Goal: Task Accomplishment & Management: Use online tool/utility

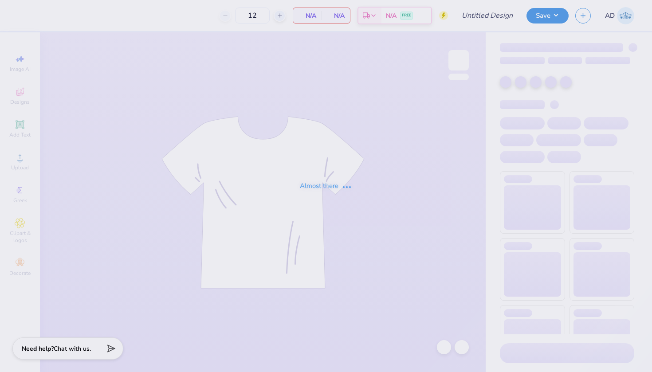
type input "DSP Hat design matching sweatpants"
type input "50"
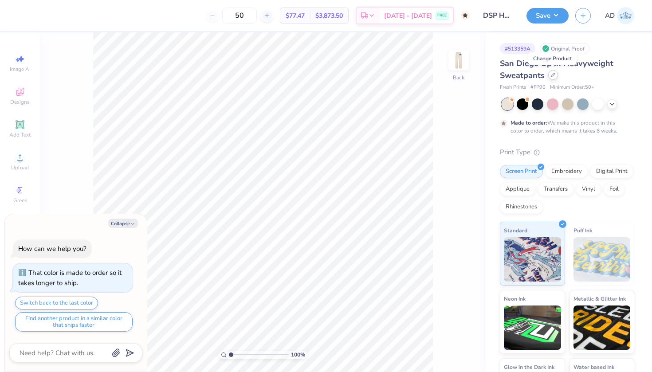
click at [551, 76] on icon at bounding box center [553, 75] width 4 height 4
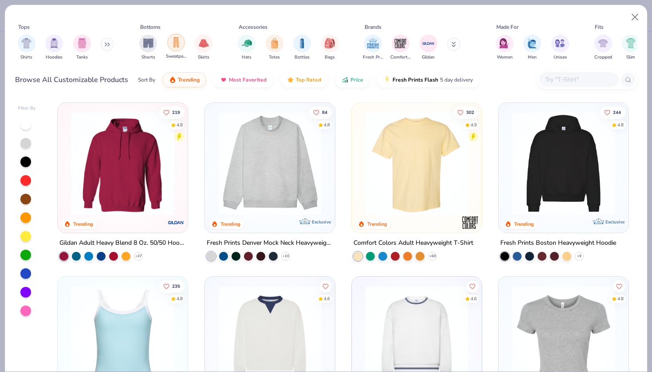
click at [175, 47] on img "filter for Sweatpants" at bounding box center [176, 42] width 10 height 10
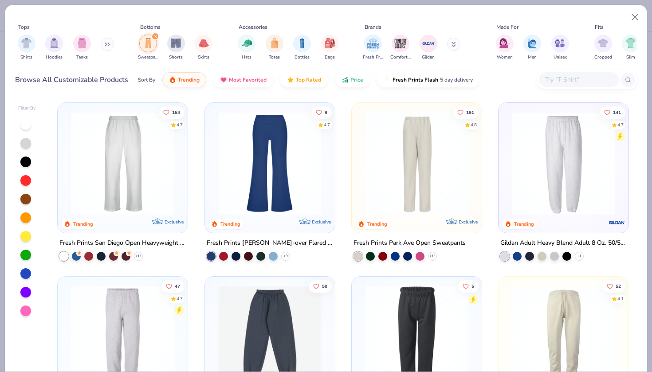
click at [529, 241] on div "Gildan Adult Heavy Blend Adult 8 Oz. 50/50 Sweatpants" at bounding box center [563, 243] width 126 height 11
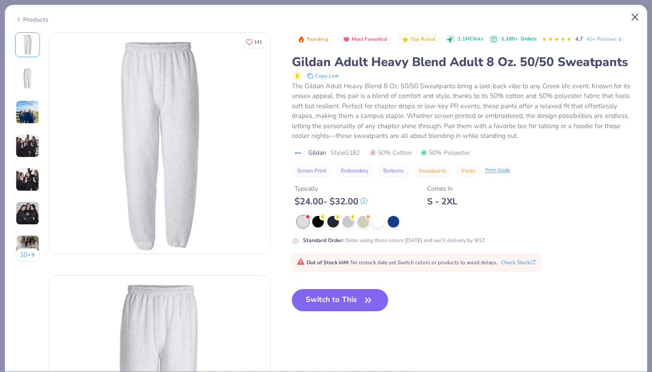
click at [634, 16] on button "Close" at bounding box center [635, 17] width 17 height 17
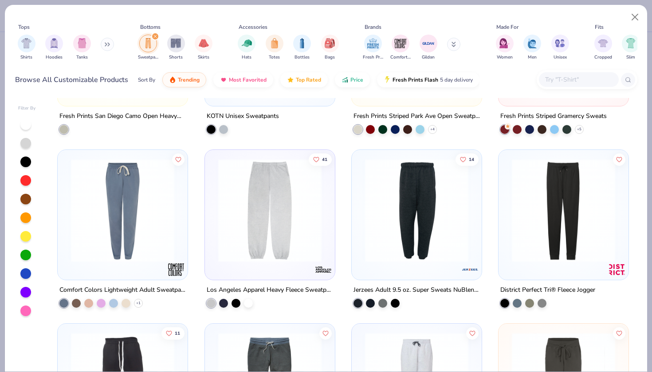
scroll to position [475, 0]
click at [278, 288] on div "Los Angeles Apparel Heavy Fleece Sweatpant 14oz" at bounding box center [270, 289] width 126 height 11
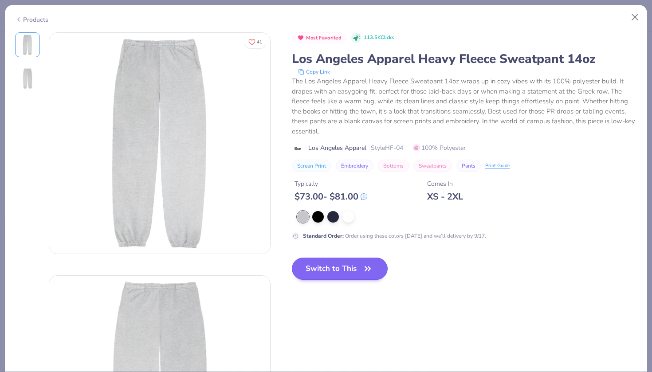
click at [327, 268] on button "Switch to This" at bounding box center [340, 269] width 96 height 22
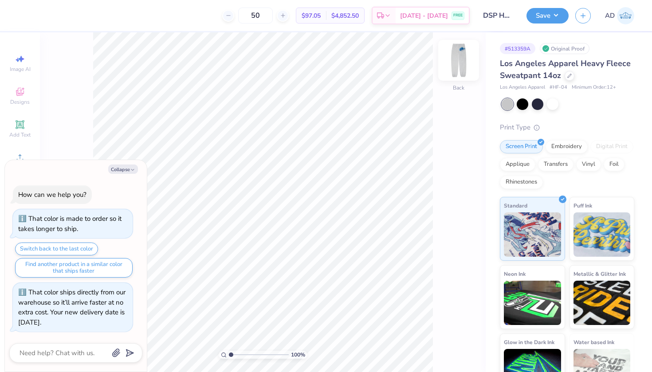
click at [464, 60] on img at bounding box center [458, 60] width 35 height 35
click at [463, 58] on img at bounding box center [458, 60] width 35 height 35
click at [463, 58] on img at bounding box center [459, 60] width 18 height 18
click at [451, 71] on img at bounding box center [458, 60] width 35 height 35
click at [451, 69] on img at bounding box center [459, 60] width 18 height 18
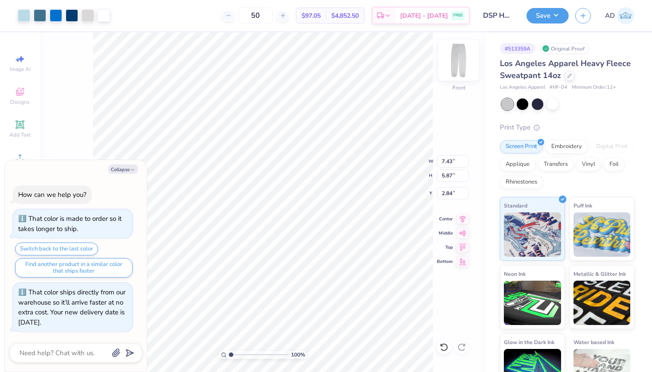
click at [466, 56] on img at bounding box center [458, 60] width 35 height 35
click at [459, 66] on img at bounding box center [458, 60] width 35 height 35
click at [461, 62] on img at bounding box center [458, 60] width 35 height 35
type textarea "x"
type input "2.90"
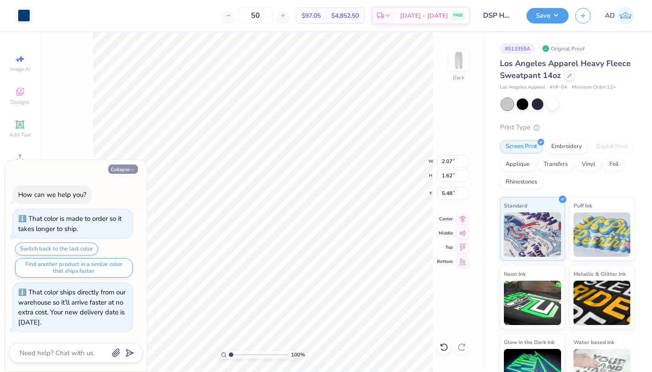
click at [116, 172] on button "Collapse" at bounding box center [123, 169] width 30 height 9
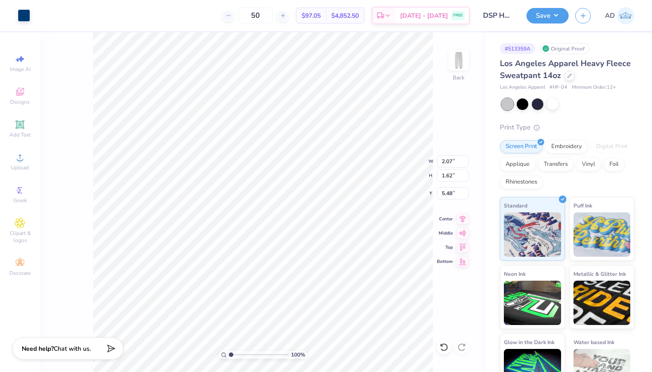
type textarea "x"
click at [20, 123] on icon at bounding box center [20, 124] width 8 height 8
type input "8.63"
type input "2.50"
type input "19.75"
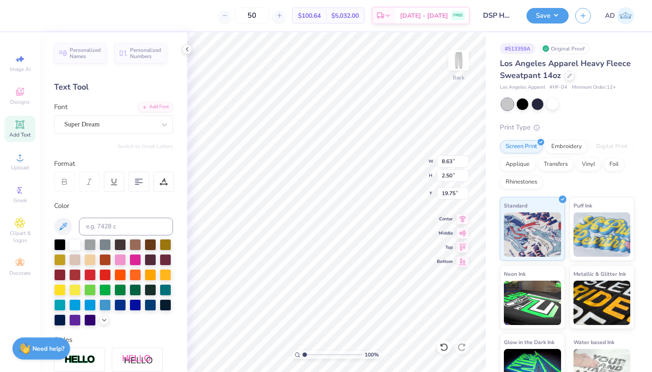
type textarea "EXT"
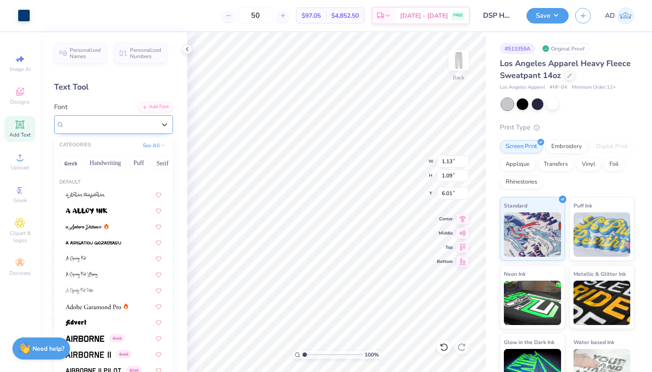
click at [117, 127] on div "Super Dream" at bounding box center [109, 125] width 93 height 14
click at [95, 163] on button "Handwriting" at bounding box center [105, 163] width 41 height 14
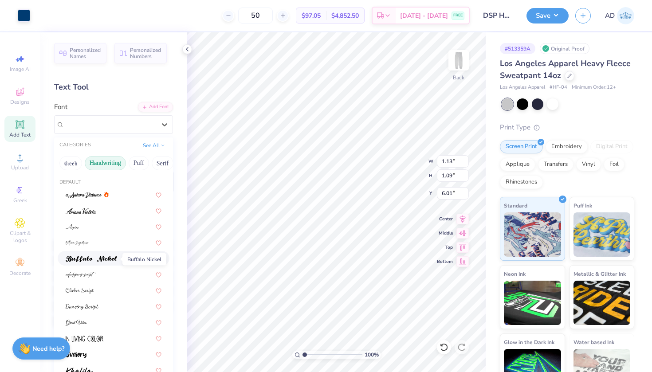
click at [90, 261] on img at bounding box center [91, 259] width 51 height 6
click at [93, 128] on span "Buffalo Nickel" at bounding box center [83, 124] width 39 height 10
click at [137, 166] on button "Puff" at bounding box center [139, 163] width 20 height 14
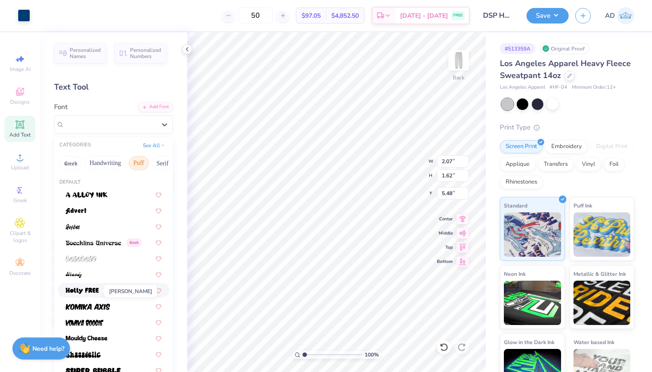
click at [89, 291] on img at bounding box center [82, 291] width 33 height 6
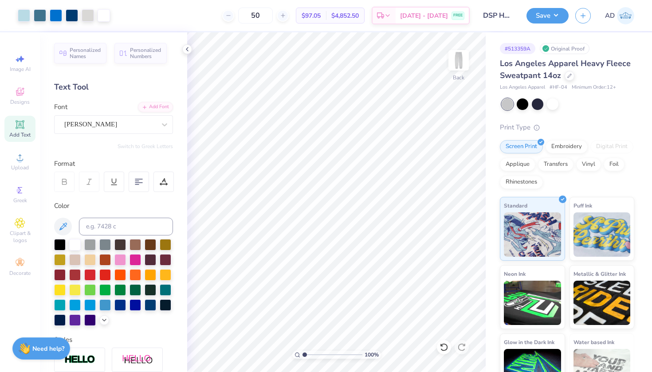
click at [19, 133] on span "Add Text" at bounding box center [19, 134] width 21 height 7
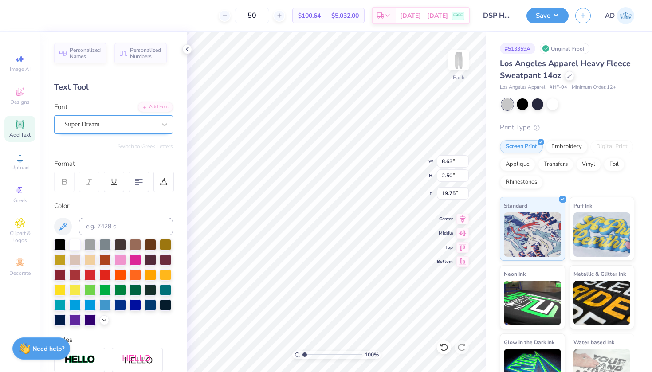
click at [114, 129] on div "Super Dream" at bounding box center [109, 125] width 93 height 14
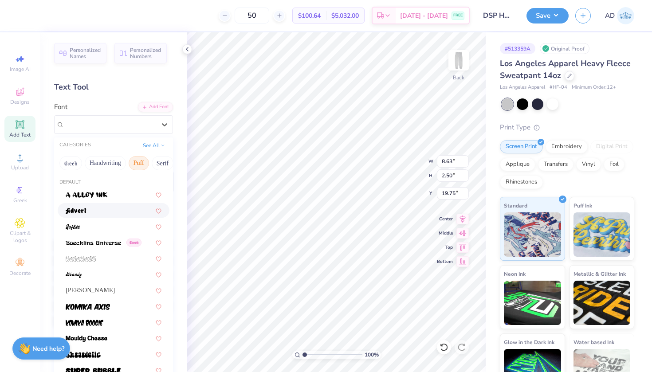
click at [98, 212] on div at bounding box center [114, 210] width 96 height 9
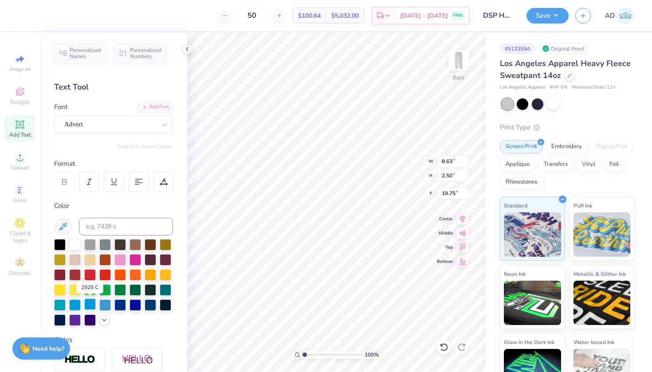
click at [88, 307] on div at bounding box center [90, 304] width 12 height 12
type textarea "PSI Chapter"
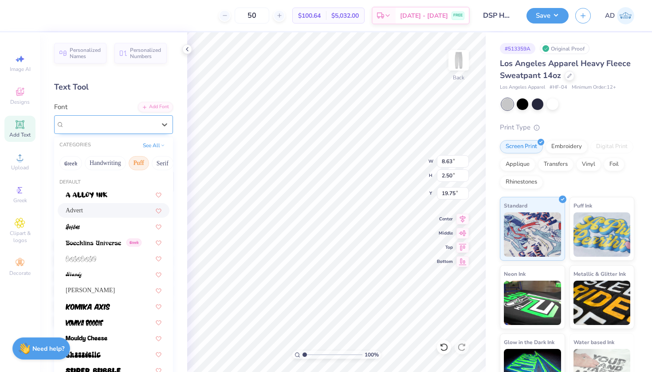
click at [130, 126] on div "Advert" at bounding box center [109, 125] width 93 height 14
click at [113, 162] on button "Handwriting" at bounding box center [105, 163] width 41 height 14
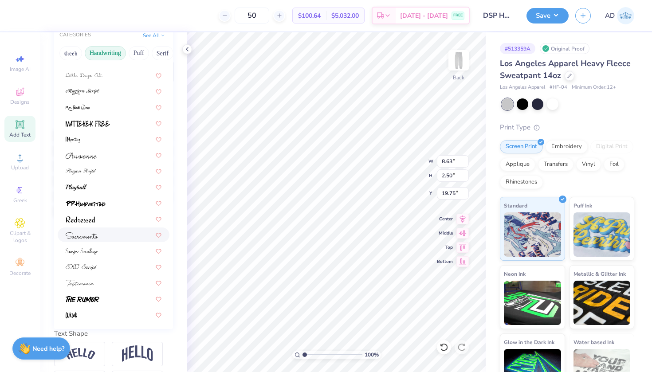
scroll to position [118, 0]
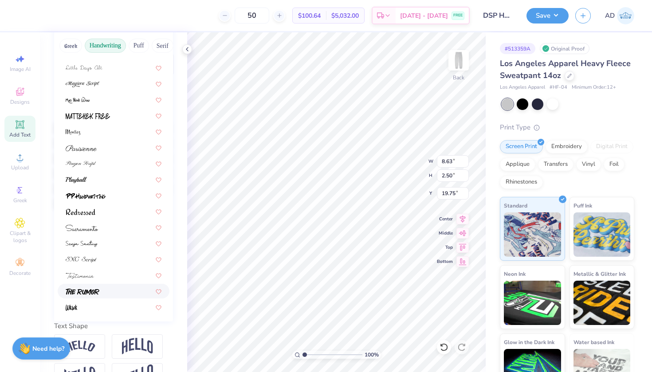
click at [107, 291] on div at bounding box center [114, 290] width 96 height 9
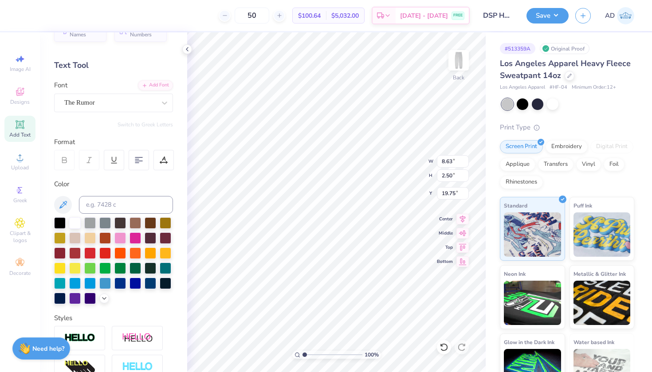
scroll to position [21, 0]
click at [128, 96] on div "The Rumor" at bounding box center [109, 103] width 93 height 14
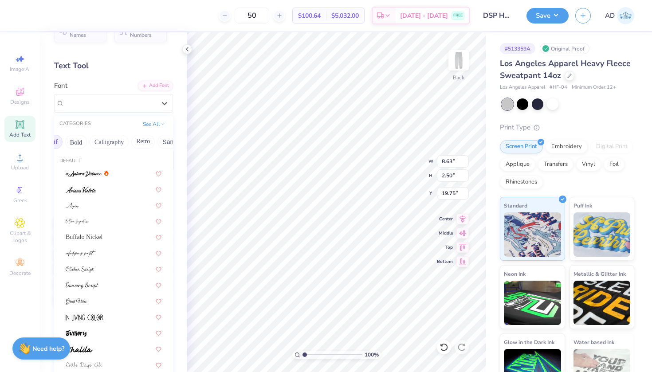
scroll to position [0, 118]
click at [75, 141] on button "Bold" at bounding box center [70, 142] width 22 height 14
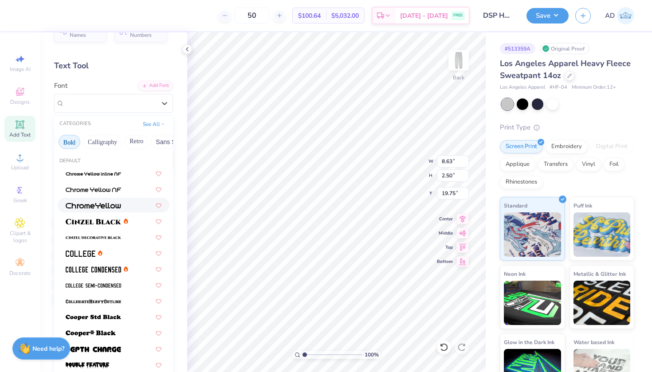
click at [109, 210] on span at bounding box center [93, 204] width 55 height 9
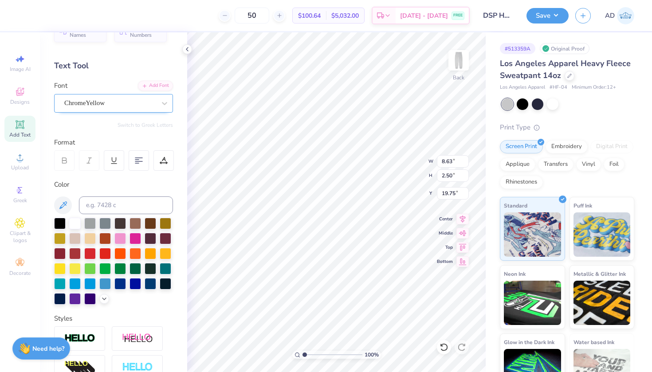
click at [109, 109] on div "ChromeYellow" at bounding box center [109, 103] width 93 height 14
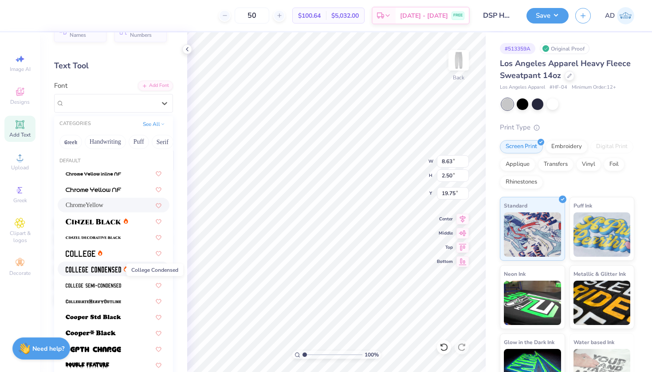
scroll to position [40, 0]
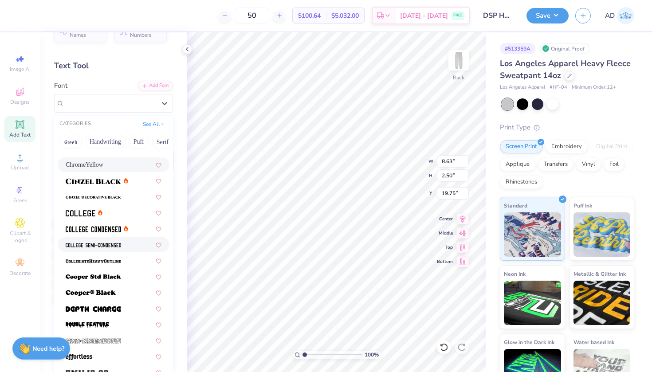
click at [86, 247] on img at bounding box center [93, 245] width 55 height 6
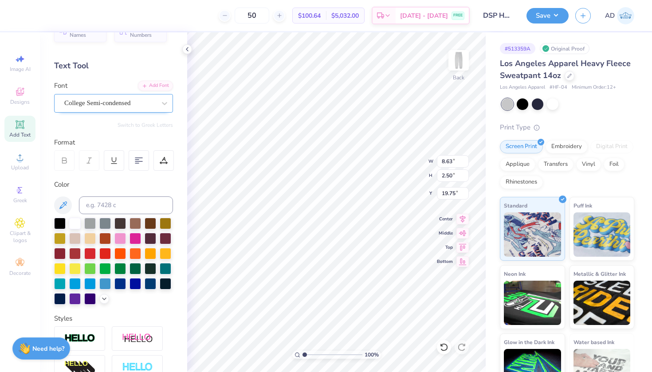
click at [100, 98] on span "College Semi-condensed" at bounding box center [97, 103] width 67 height 10
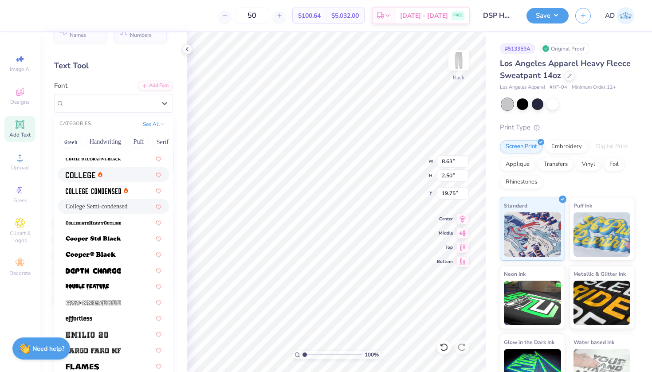
scroll to position [82, 0]
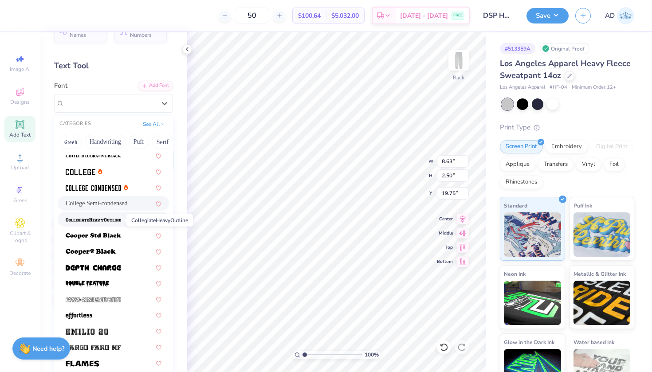
click at [87, 217] on span at bounding box center [93, 219] width 55 height 9
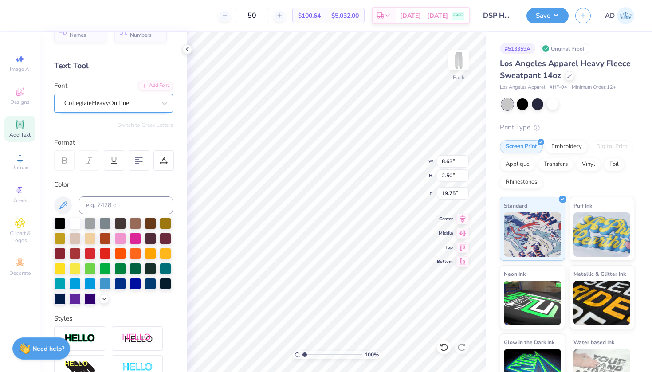
click at [129, 105] on span "CollegiateHeavyOutline" at bounding box center [96, 103] width 65 height 10
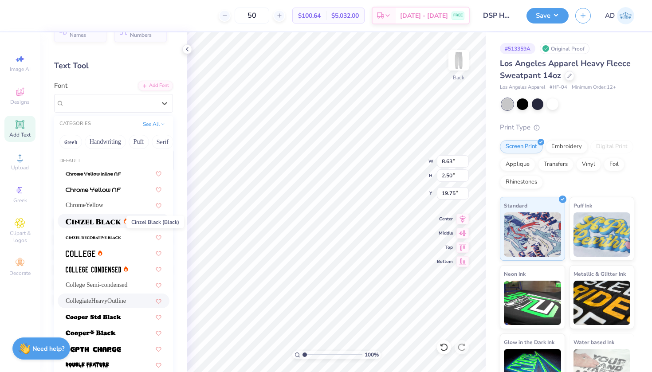
click at [103, 221] on img at bounding box center [93, 222] width 55 height 6
click at [121, 100] on div "Cinzel" at bounding box center [109, 103] width 93 height 14
click at [102, 172] on img at bounding box center [93, 174] width 55 height 6
click at [126, 101] on span "Chrome Yellow Inline NF" at bounding box center [98, 103] width 69 height 10
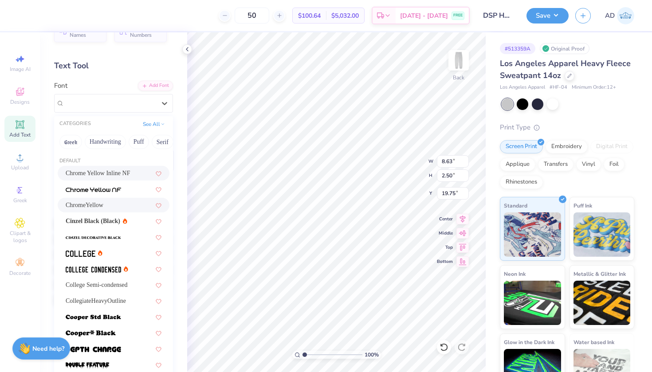
click at [94, 204] on span "ChromeYellow" at bounding box center [85, 204] width 38 height 9
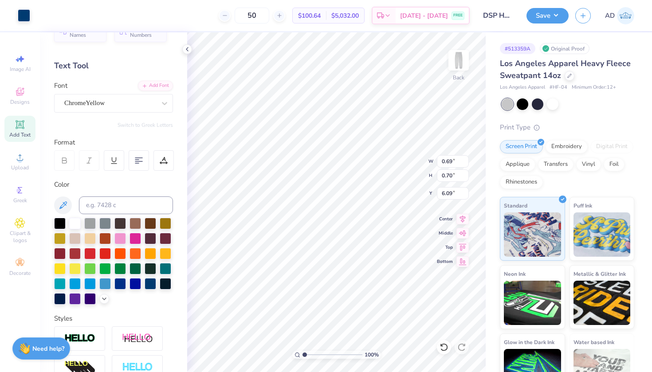
type input "9.29"
type input "1.28"
type input "20.36"
type input "0.73"
type input "0.83"
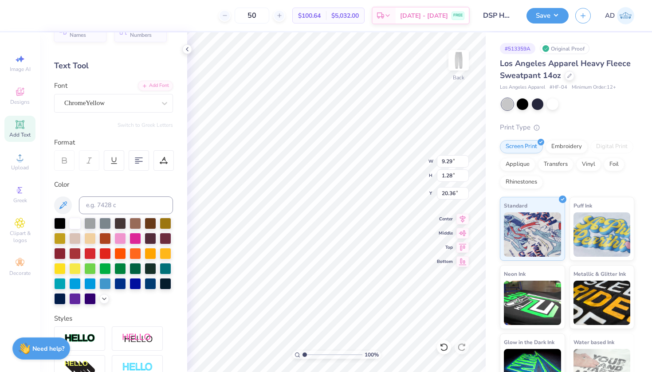
type input "6.07"
type input "9.29"
type input "1.28"
type input "20.36"
click at [87, 105] on span "ChromeYellow" at bounding box center [84, 103] width 40 height 10
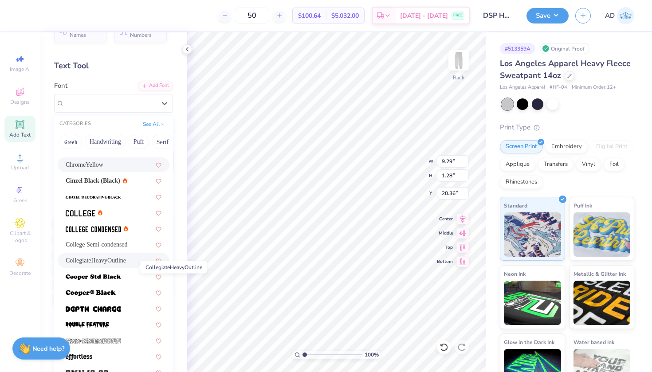
scroll to position [41, 0]
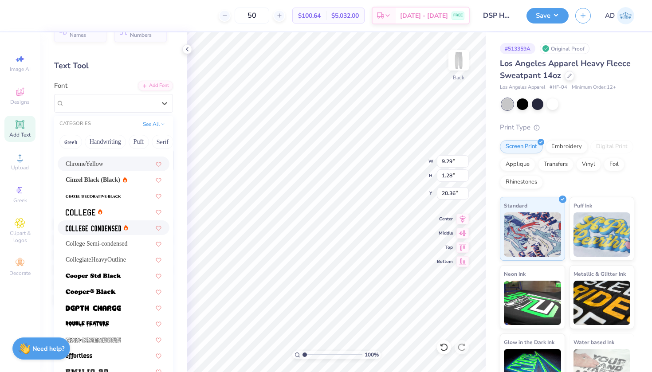
click at [90, 235] on div at bounding box center [114, 227] width 112 height 15
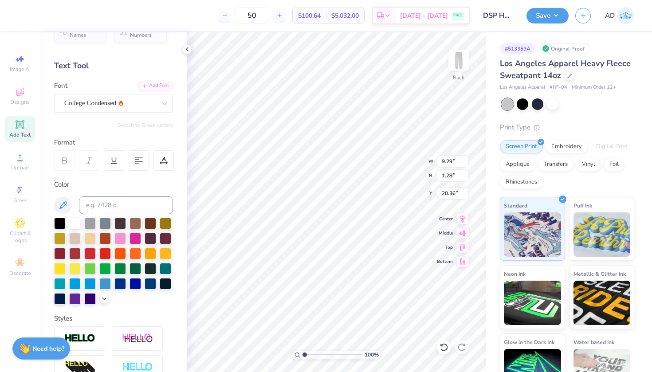
type input "6.49"
type input "1.08"
type input "20.46"
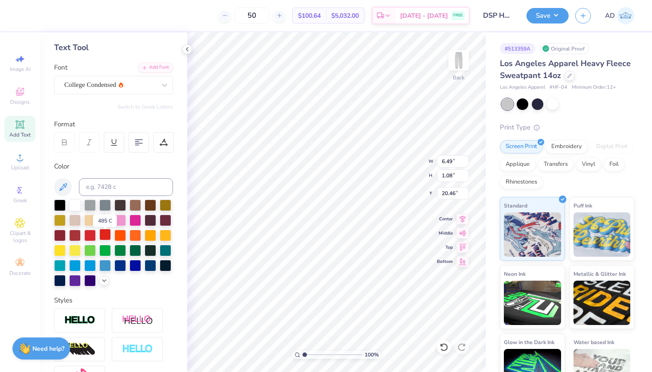
scroll to position [40, 0]
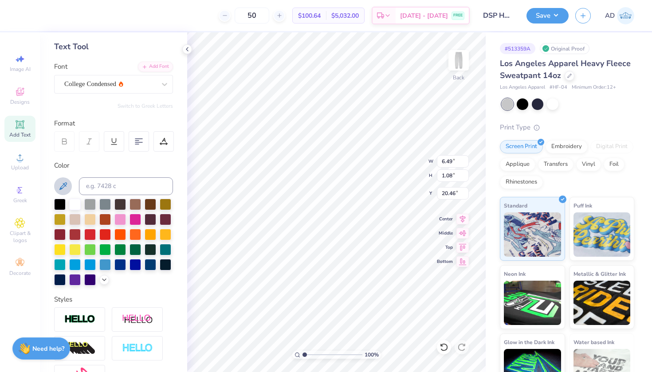
click at [63, 178] on button at bounding box center [63, 186] width 18 height 18
type input "8.70"
type input "3.89"
type input "0.65"
type input "9.13"
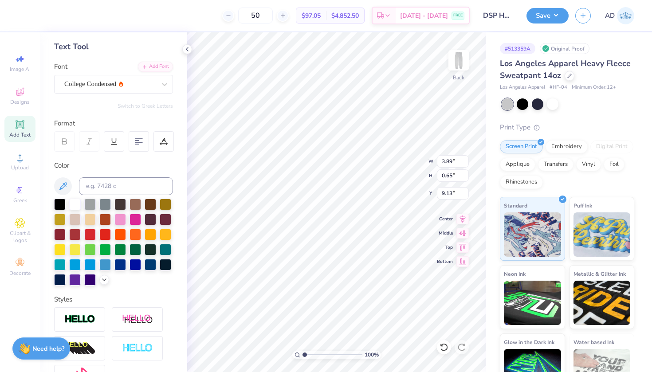
type input "4.23"
type input "3.14"
type input "3.29"
click at [443, 349] on icon at bounding box center [443, 347] width 9 height 9
type input "5.26"
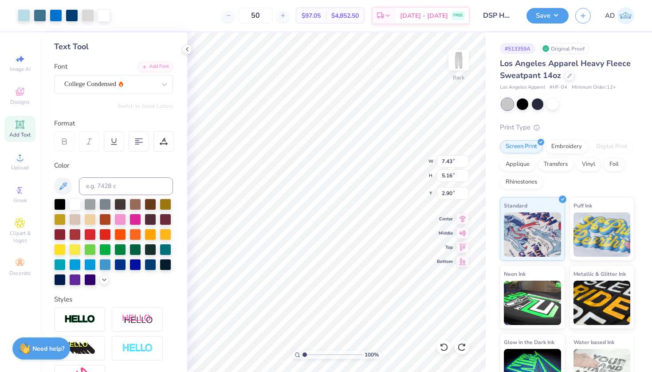
type input "3.65"
type input "4.37"
type input "8.03"
type input "12.13"
type input "5.59"
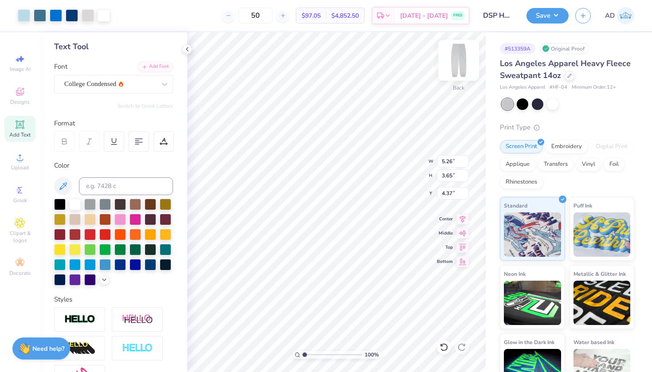
type input "2.91"
type input "4.26"
click at [441, 349] on icon at bounding box center [443, 347] width 9 height 9
type input "4.44"
type input "7.60"
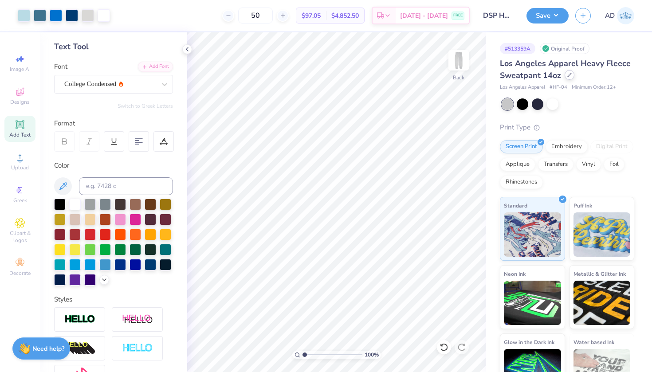
click at [568, 74] on icon at bounding box center [569, 75] width 4 height 4
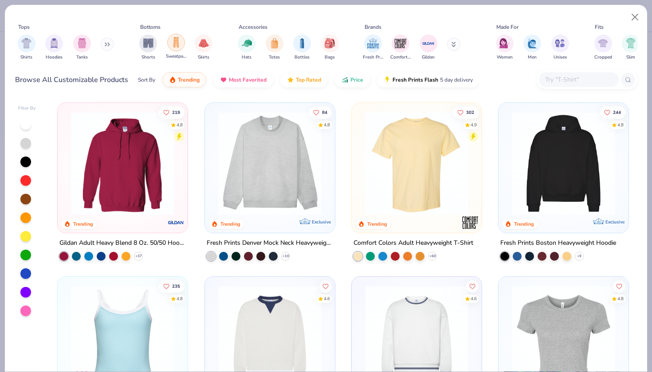
click at [175, 49] on div "filter for Sweatpants" at bounding box center [176, 43] width 18 height 18
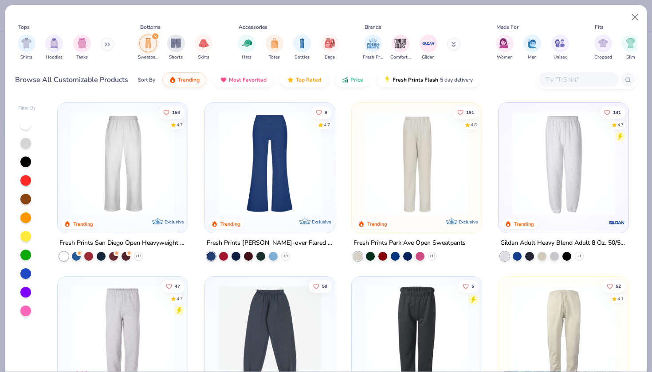
scroll to position [36, 0]
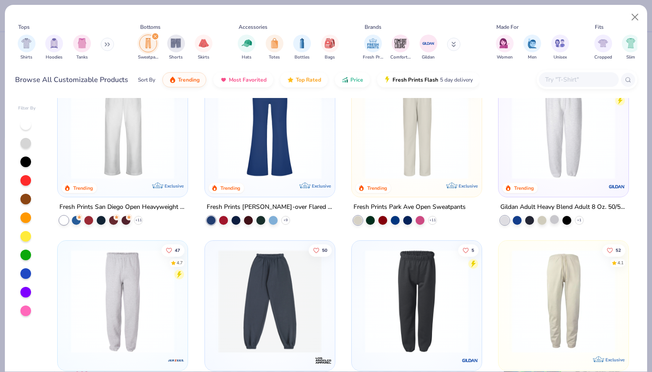
click at [555, 219] on div at bounding box center [554, 219] width 9 height 9
click at [549, 202] on div "Gildan Adult Heavy Blend Adult 8 Oz. 50/50 Sweatpants" at bounding box center [563, 207] width 126 height 11
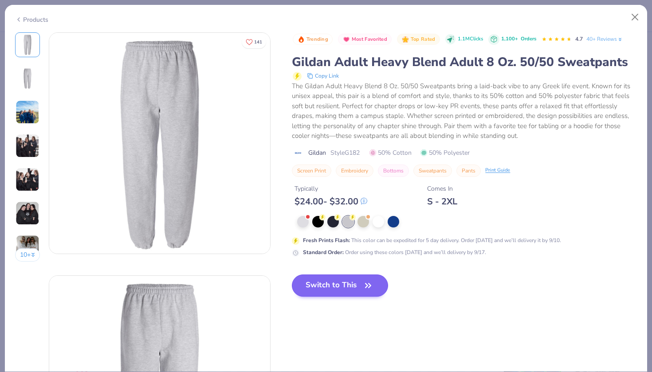
click at [339, 287] on button "Switch to This" at bounding box center [340, 285] width 96 height 22
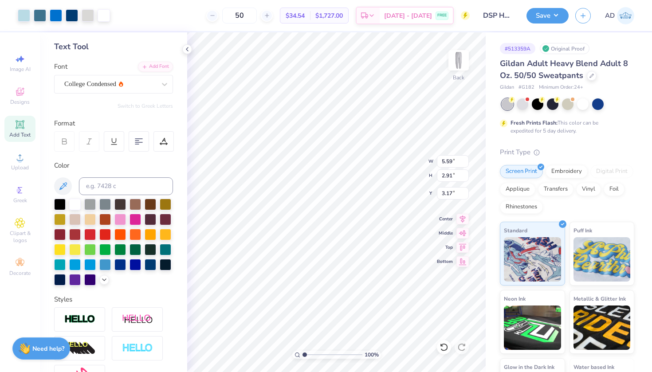
type input "4.65"
type input "2.42"
type input "3.67"
type input "7.06"
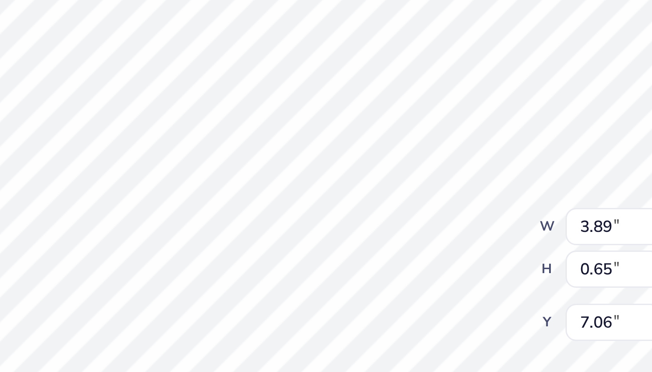
type input "6.57"
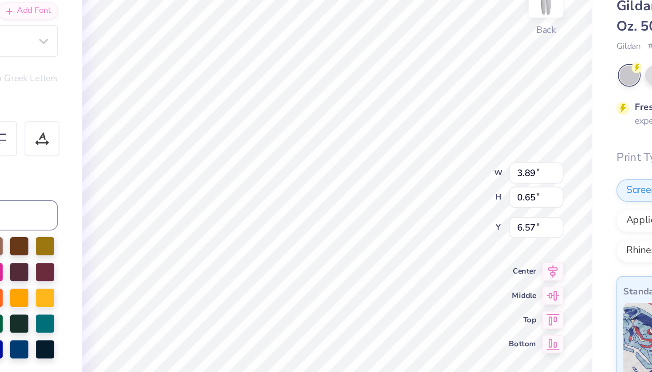
type input "10.18"
type input "6.17"
type input "9.12"
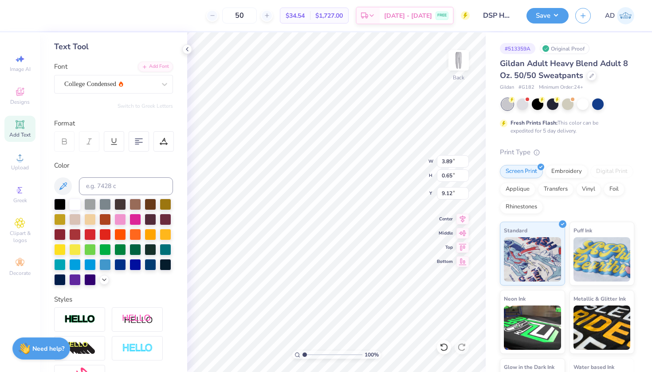
type input "10.62"
type input "5.29"
type input "8.62"
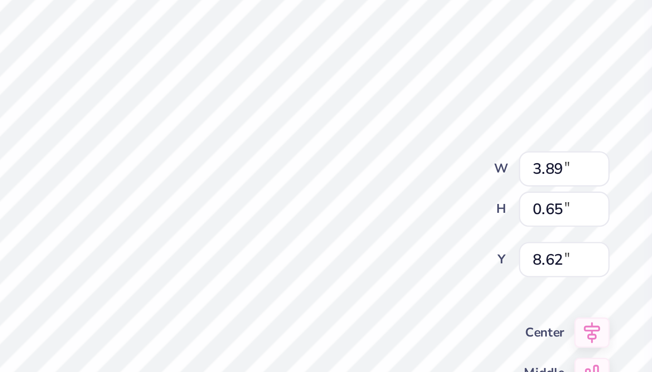
type input "8.25"
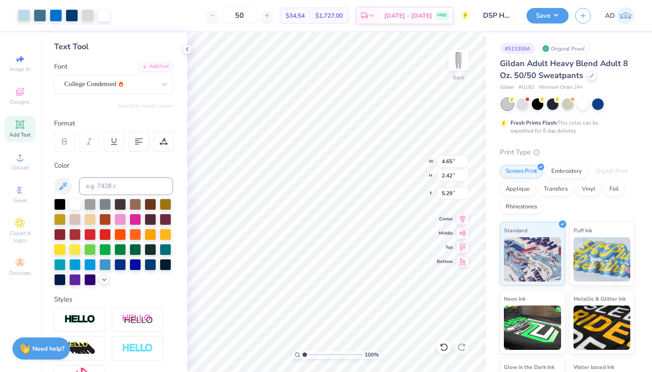
type input "4.61"
type input "7.62"
click at [542, 14] on button "Save" at bounding box center [547, 15] width 42 height 16
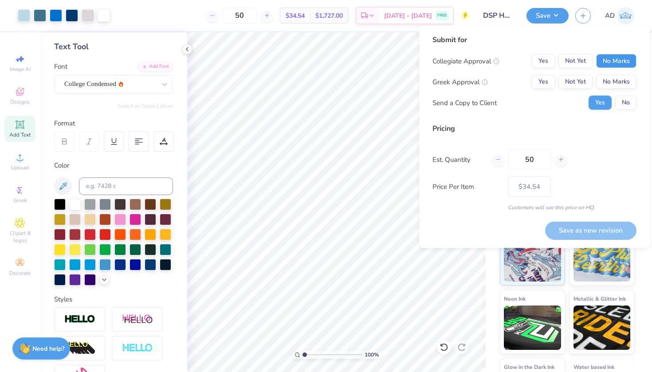
click at [612, 57] on button "No Marks" at bounding box center [616, 61] width 40 height 14
click at [543, 86] on button "Yes" at bounding box center [543, 82] width 23 height 14
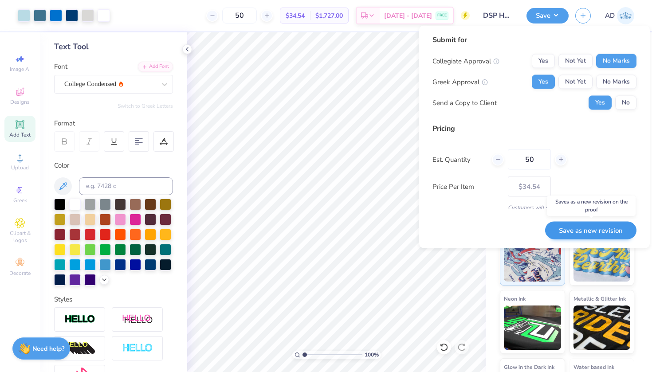
click at [586, 231] on button "Save as new revision" at bounding box center [590, 230] width 91 height 18
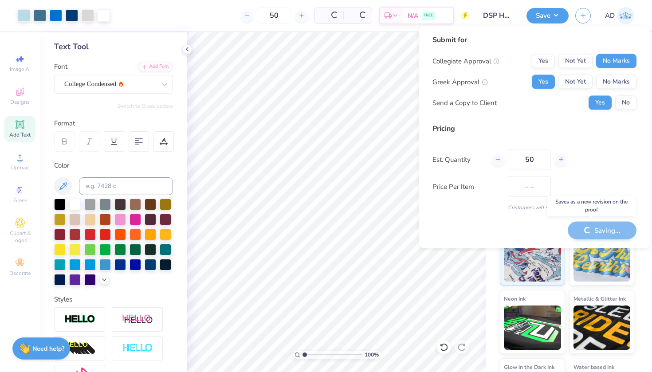
type input "$34.54"
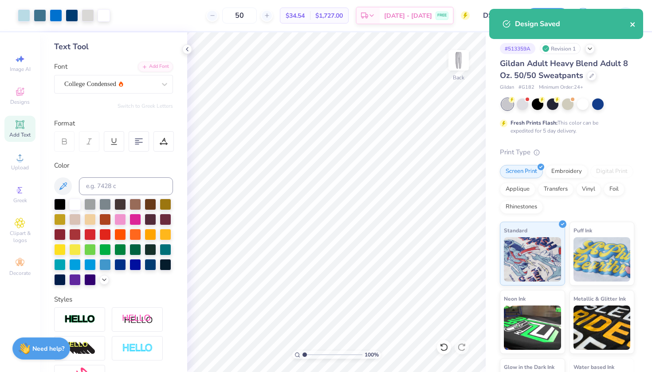
click at [633, 24] on icon "close" at bounding box center [632, 24] width 4 height 4
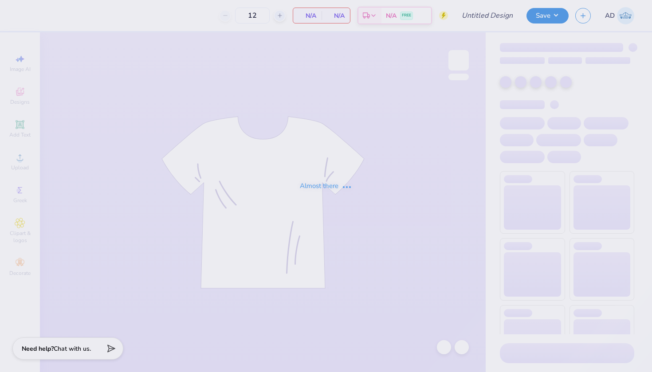
type input "50"
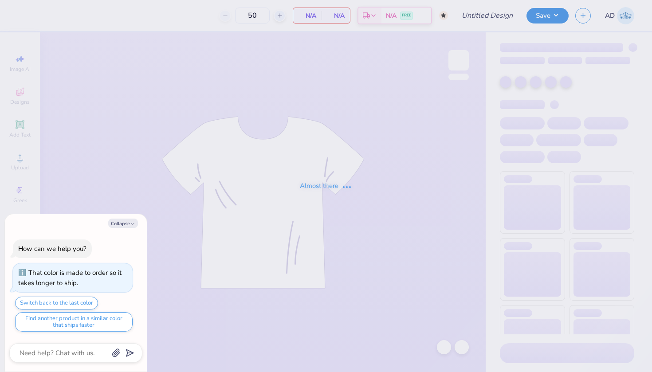
type input "DSP football matching sweats"
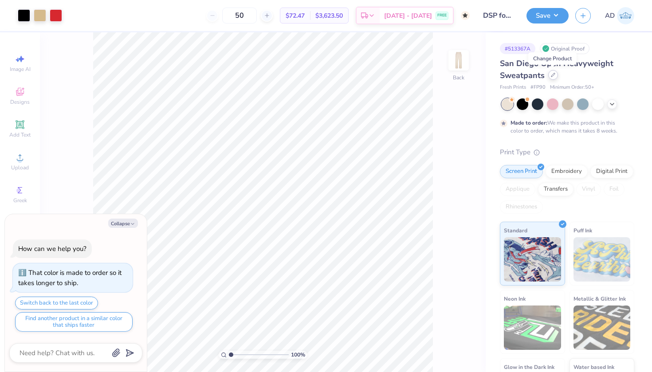
click at [553, 75] on icon at bounding box center [553, 75] width 4 height 4
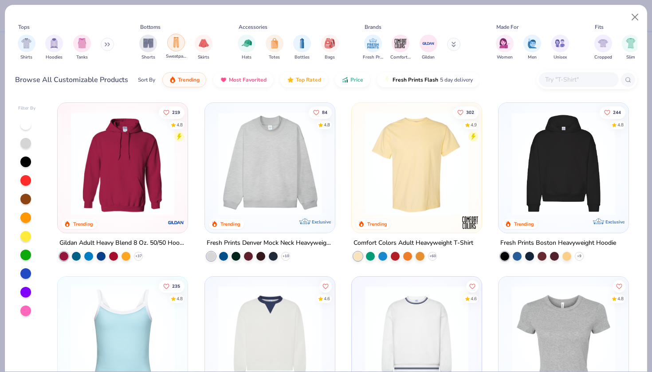
click at [176, 51] on div "filter for Sweatpants" at bounding box center [176, 43] width 18 height 18
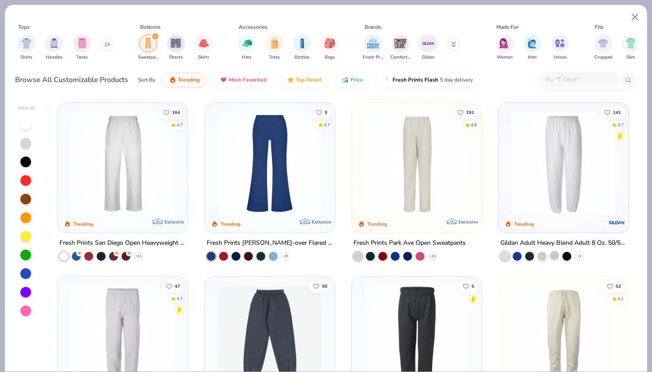
click at [554, 255] on div at bounding box center [554, 255] width 9 height 9
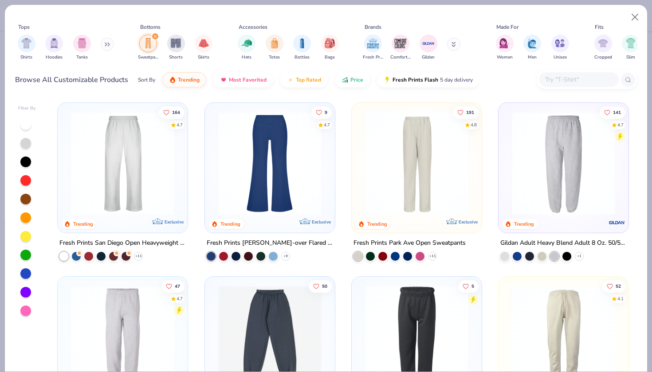
click at [557, 239] on div "Gildan Adult Heavy Blend Adult 8 Oz. 50/50 Sweatpants" at bounding box center [563, 243] width 126 height 11
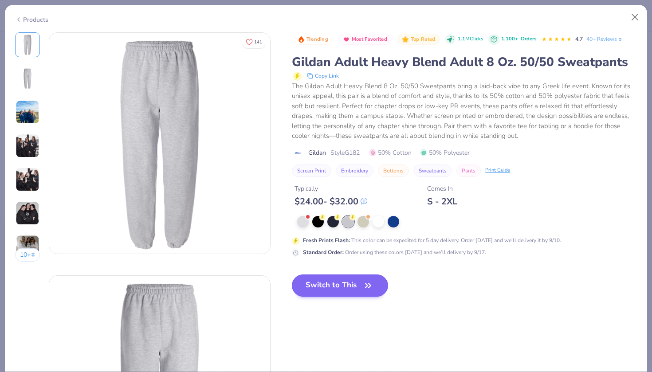
click at [358, 283] on button "Switch to This" at bounding box center [340, 285] width 96 height 22
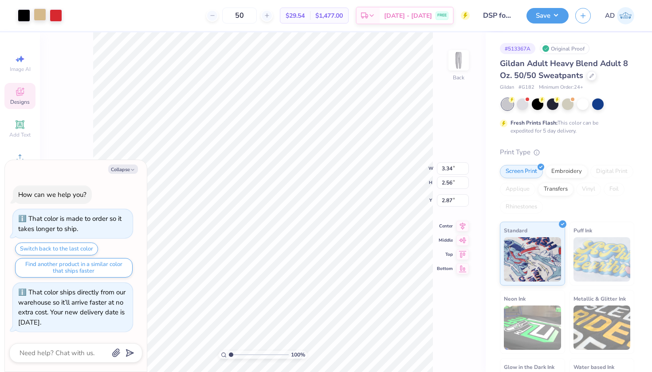
click at [42, 12] on div at bounding box center [40, 14] width 12 height 12
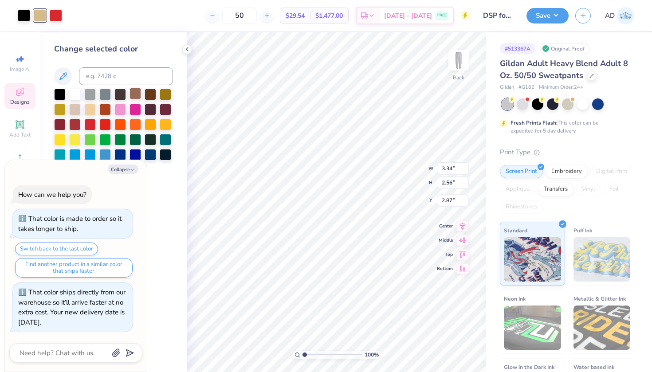
click at [135, 94] on div at bounding box center [135, 94] width 12 height 12
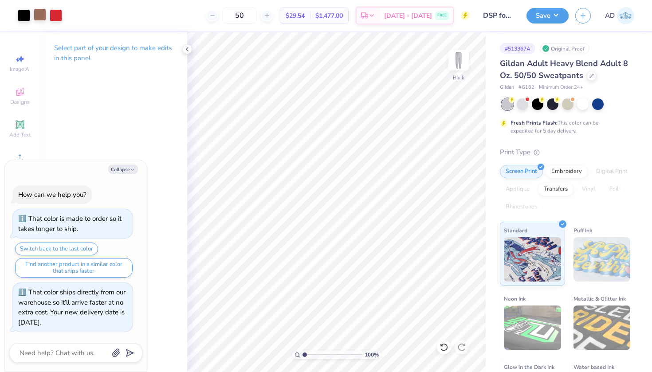
click at [42, 14] on div at bounding box center [40, 14] width 12 height 12
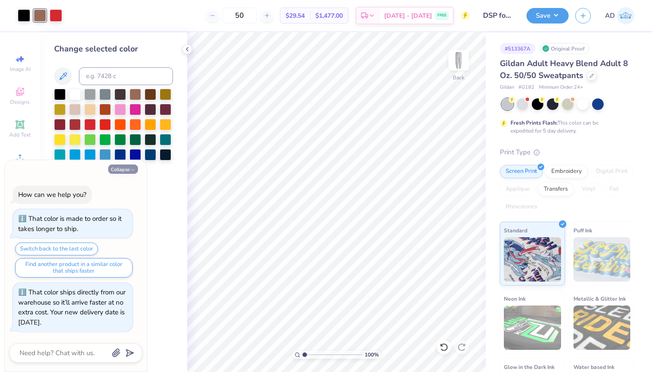
click at [128, 172] on button "Collapse" at bounding box center [123, 169] width 30 height 9
type textarea "x"
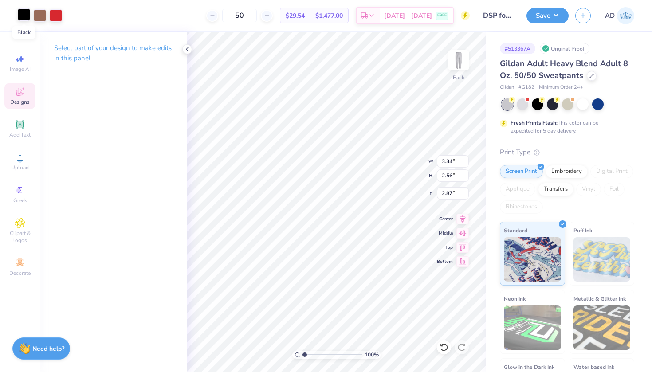
click at [21, 21] on div at bounding box center [24, 14] width 12 height 12
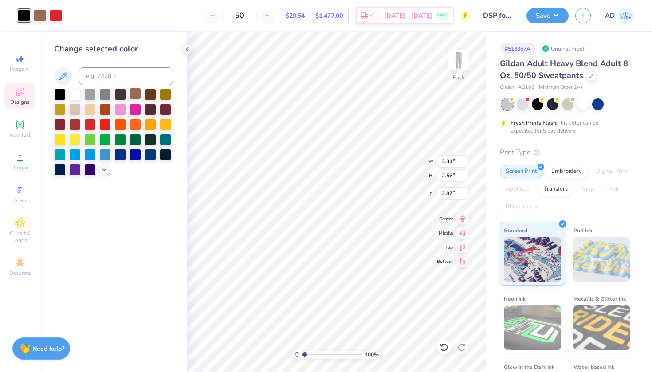
click at [136, 97] on div at bounding box center [135, 94] width 12 height 12
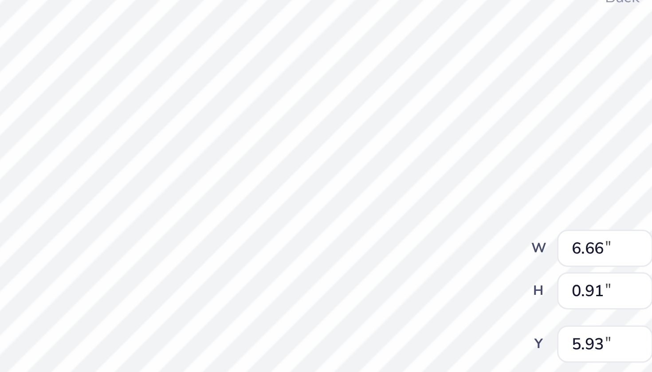
type input "5.77"
type input "0.78"
type input "6.05"
type input "3.34"
type input "2.56"
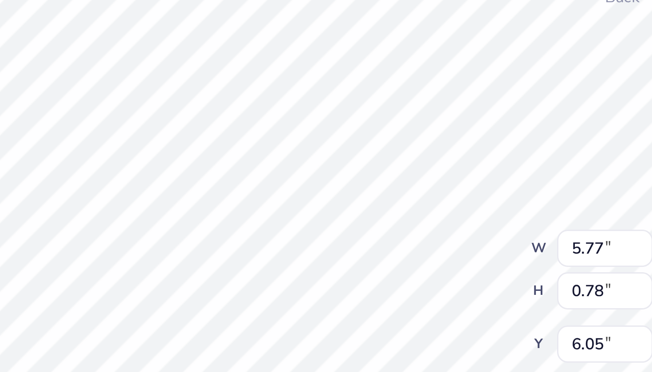
type input "2.87"
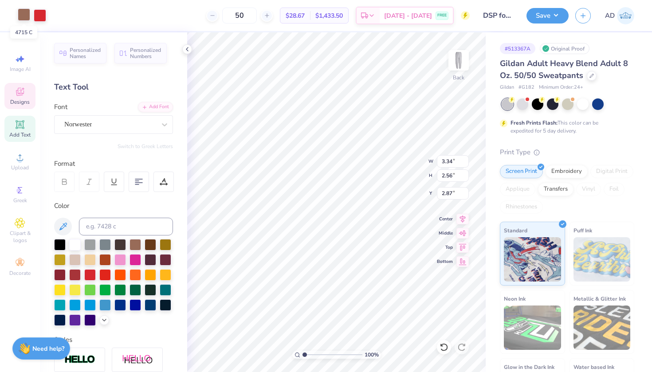
click at [25, 15] on div at bounding box center [24, 14] width 12 height 12
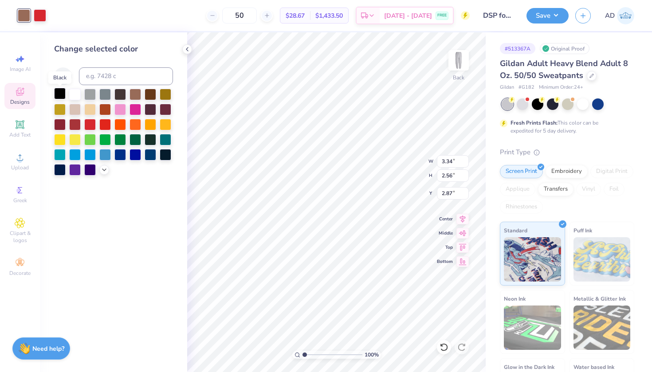
click at [58, 94] on div at bounding box center [60, 94] width 12 height 12
click at [87, 94] on div at bounding box center [90, 94] width 12 height 12
click at [105, 95] on div at bounding box center [105, 94] width 12 height 12
click at [84, 94] on div at bounding box center [90, 94] width 12 height 12
click at [67, 95] on div at bounding box center [113, 132] width 119 height 87
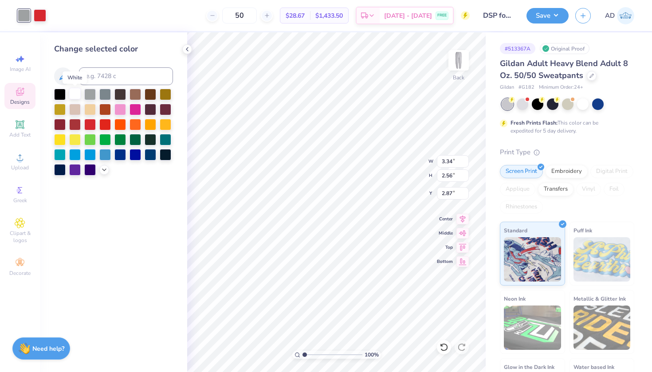
click at [76, 98] on div at bounding box center [75, 94] width 12 height 12
click at [88, 126] on div at bounding box center [90, 124] width 12 height 12
click at [443, 349] on icon at bounding box center [443, 347] width 9 height 9
click at [43, 14] on div at bounding box center [40, 15] width 12 height 12
click at [152, 96] on div at bounding box center [151, 94] width 12 height 12
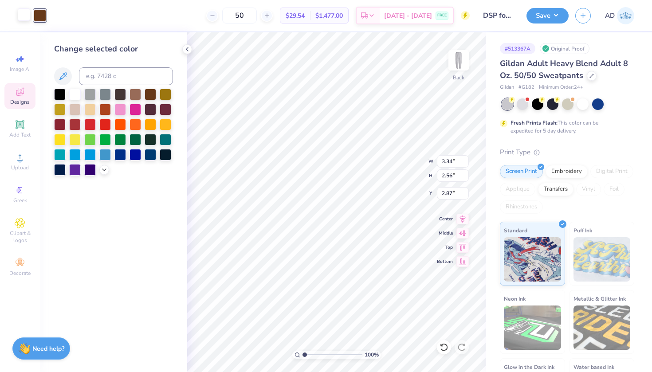
click at [21, 11] on div at bounding box center [24, 14] width 12 height 12
click at [88, 127] on div at bounding box center [90, 124] width 12 height 12
click at [39, 14] on div at bounding box center [40, 14] width 12 height 12
click at [75, 95] on div at bounding box center [75, 94] width 12 height 12
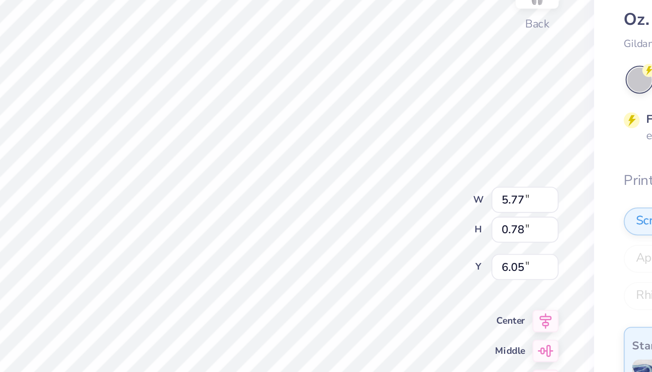
type input "5.30"
type input "0.72"
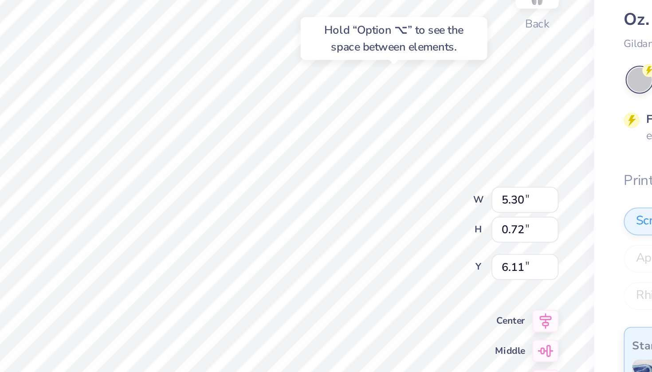
type input "5.93"
click at [346, 74] on div "Hold “Option ⌥” to see the space between elements." at bounding box center [390, 84] width 89 height 20
type input "3.34"
type input "2.56"
type input "2.87"
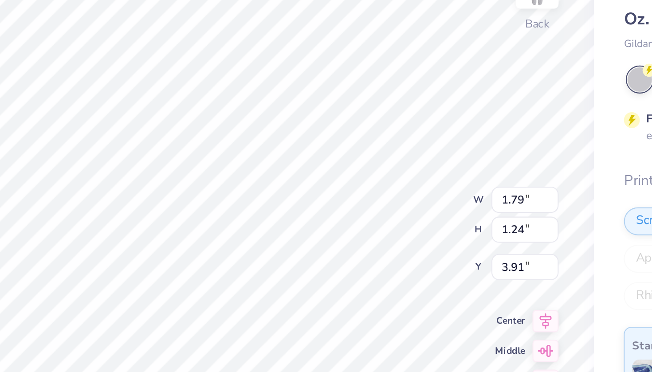
type textarea "Badgers"
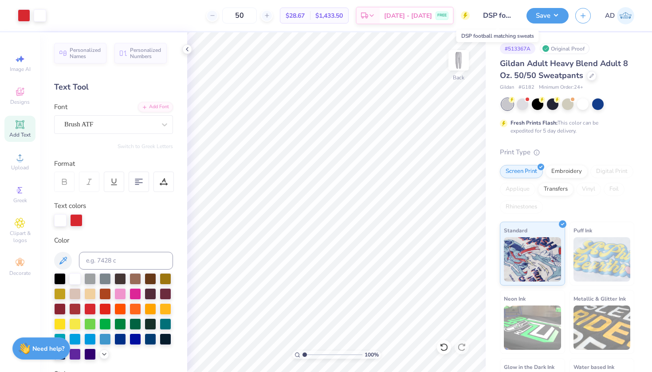
click at [504, 14] on input "DSP football matching sweats" at bounding box center [497, 16] width 43 height 18
click at [495, 12] on input "DSP football matching sweats" at bounding box center [497, 16] width 43 height 18
click at [539, 15] on button "Save" at bounding box center [547, 15] width 42 height 16
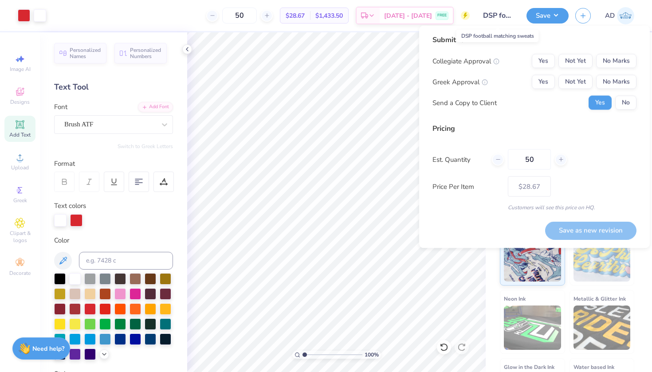
click at [486, 17] on input "DSP football matching sweats" at bounding box center [497, 16] width 43 height 18
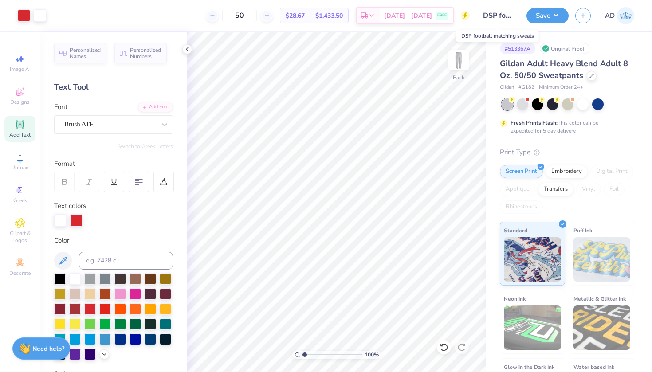
click at [487, 13] on input "DSP football matching sweats" at bounding box center [497, 16] width 43 height 18
click at [502, 15] on input "DSP football matching sweats" at bounding box center [497, 16] width 43 height 18
click at [497, 14] on input "DSP football matching sweats" at bounding box center [497, 16] width 43 height 18
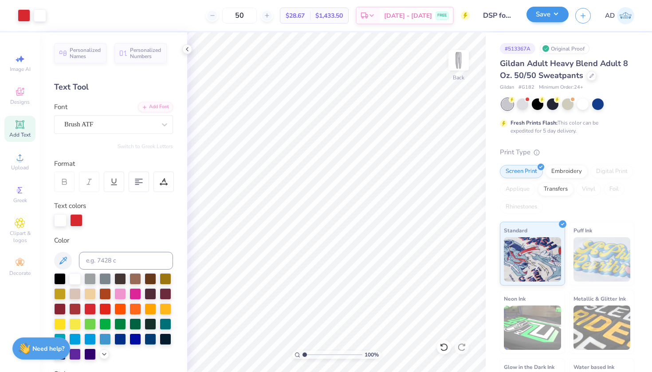
click at [542, 15] on button "Save" at bounding box center [547, 15] width 42 height 16
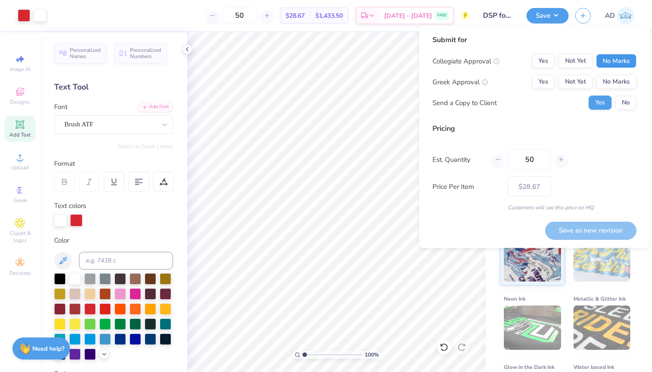
click at [608, 60] on button "No Marks" at bounding box center [616, 61] width 40 height 14
click at [541, 61] on button "Yes" at bounding box center [543, 61] width 23 height 14
click at [545, 76] on button "Yes" at bounding box center [543, 82] width 23 height 14
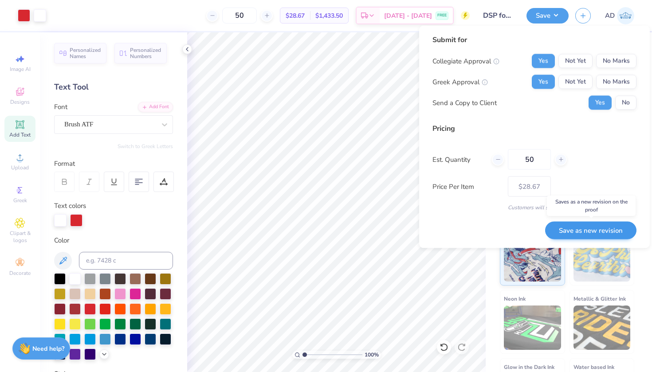
click at [586, 233] on button "Save as new revision" at bounding box center [590, 230] width 91 height 18
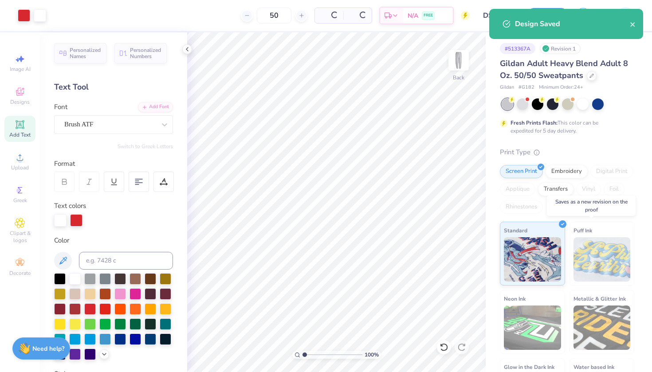
type input "– –"
click at [635, 24] on icon "close" at bounding box center [633, 24] width 6 height 7
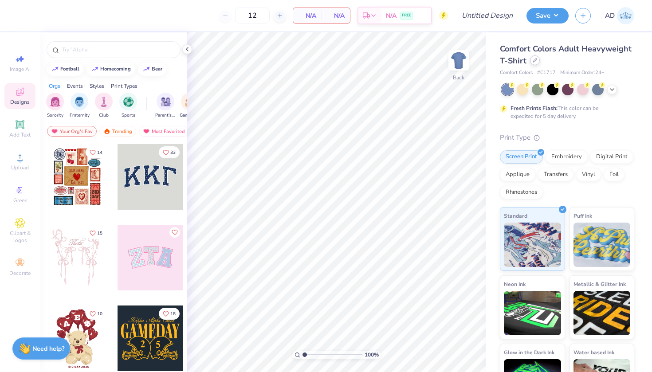
click at [535, 63] on div at bounding box center [535, 60] width 10 height 10
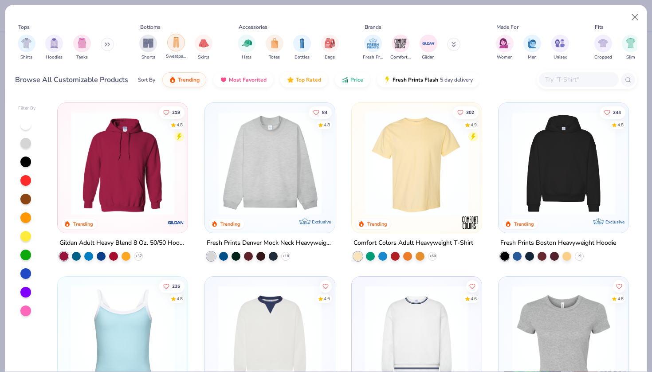
click at [178, 36] on div "filter for Sweatpants" at bounding box center [176, 43] width 18 height 18
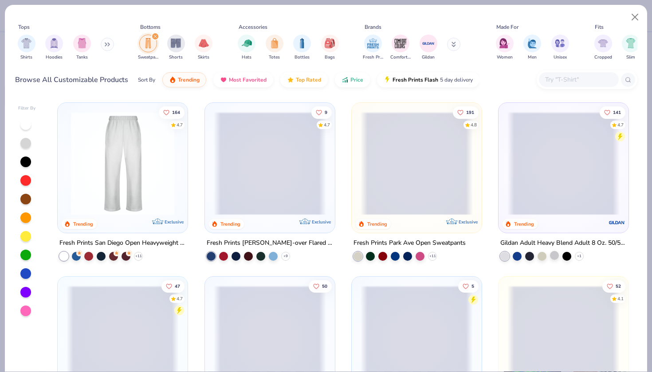
click at [556, 256] on div at bounding box center [554, 255] width 9 height 9
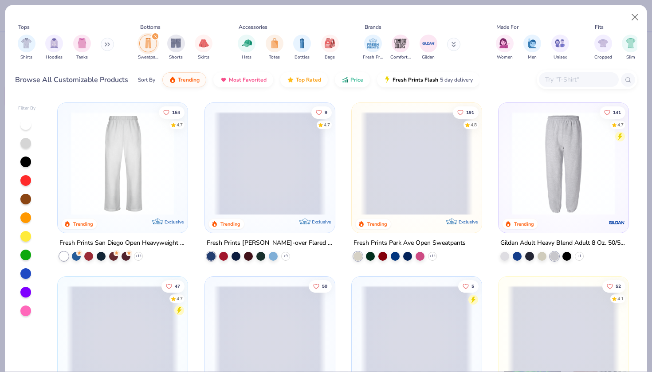
click at [545, 214] on img at bounding box center [563, 163] width 112 height 103
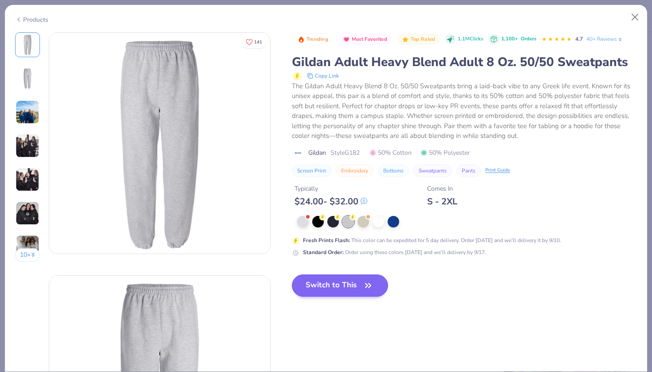
click at [338, 280] on button "Switch to This" at bounding box center [340, 285] width 96 height 22
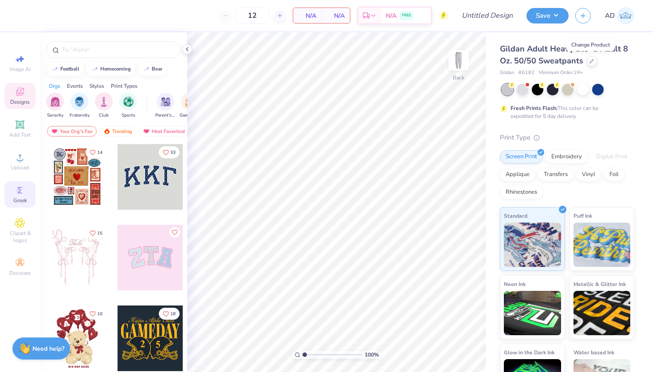
click at [21, 190] on icon at bounding box center [20, 190] width 4 height 6
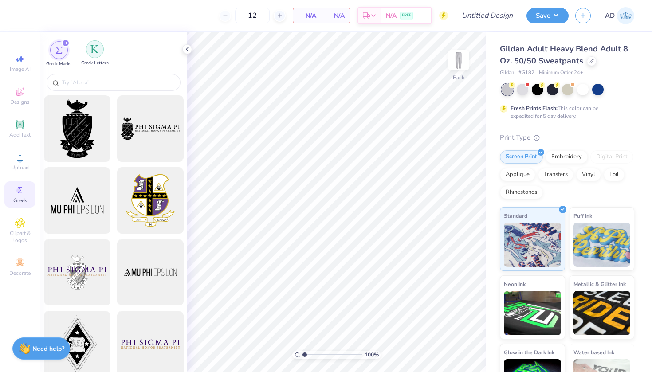
click at [96, 48] on img "filter for Greek Letters" at bounding box center [94, 49] width 9 height 9
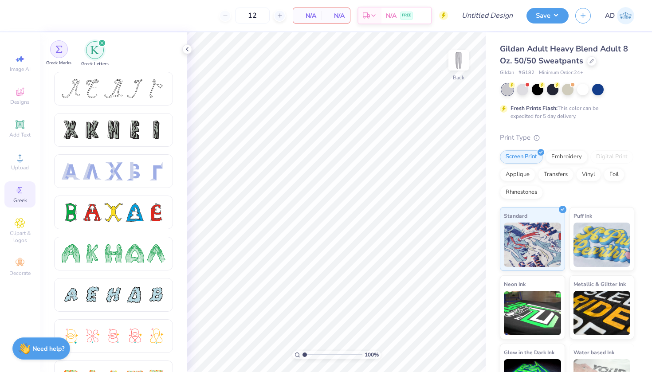
click at [65, 51] on div "filter for Greek Marks" at bounding box center [59, 49] width 18 height 18
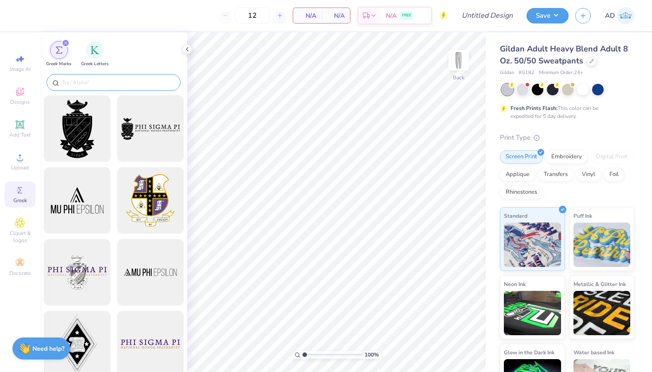
click at [94, 82] on input "text" at bounding box center [118, 82] width 114 height 9
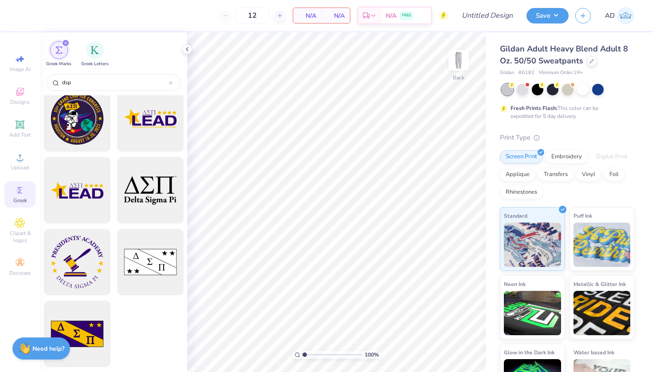
scroll to position [226, 0]
type input "dsp"
click at [93, 50] on img "filter for Greek Letters" at bounding box center [94, 49] width 9 height 9
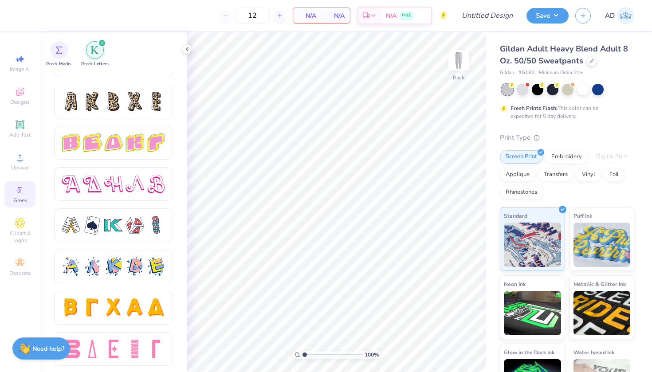
scroll to position [1472, 0]
click at [21, 124] on icon at bounding box center [19, 124] width 7 height 7
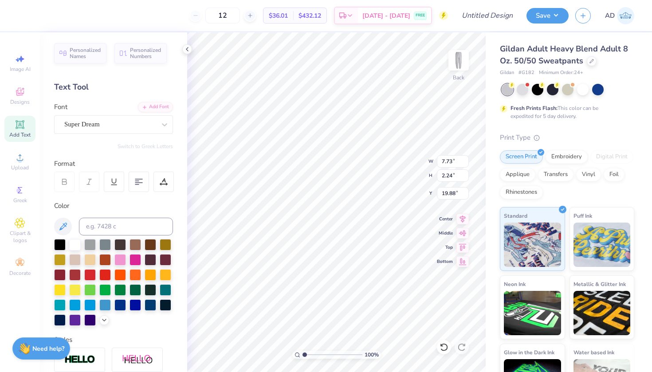
type textarea "D"
click at [19, 195] on icon at bounding box center [20, 190] width 11 height 11
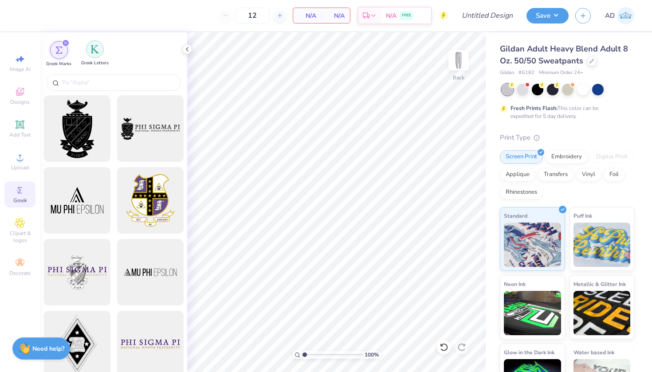
click at [98, 53] on img "filter for Greek Letters" at bounding box center [94, 49] width 9 height 9
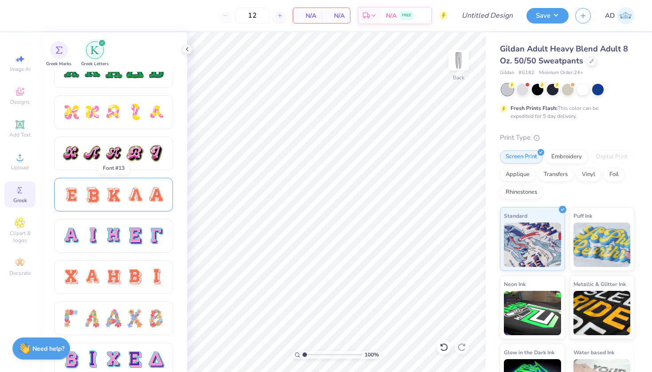
scroll to position [470, 0]
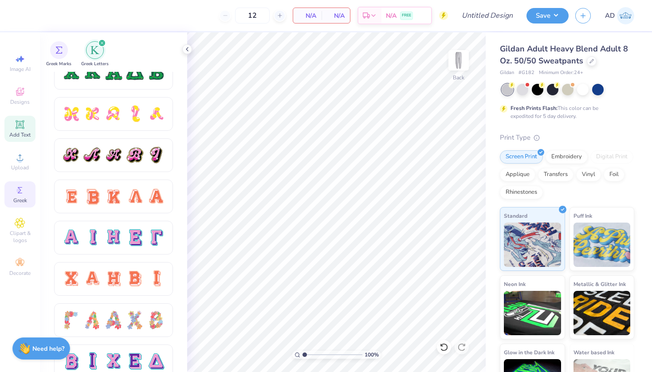
click at [15, 127] on icon at bounding box center [20, 124] width 11 height 11
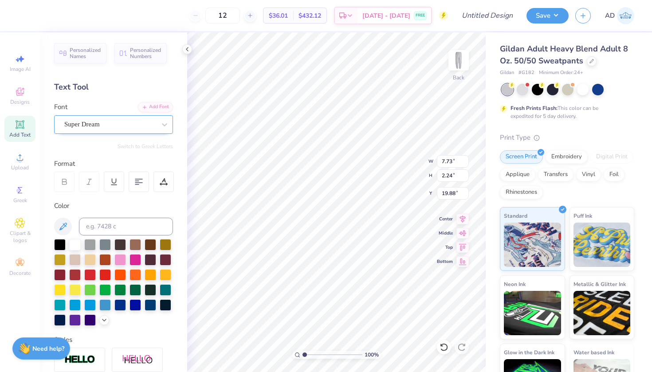
scroll to position [0, 0]
click at [127, 127] on div "Super Dream" at bounding box center [109, 125] width 93 height 14
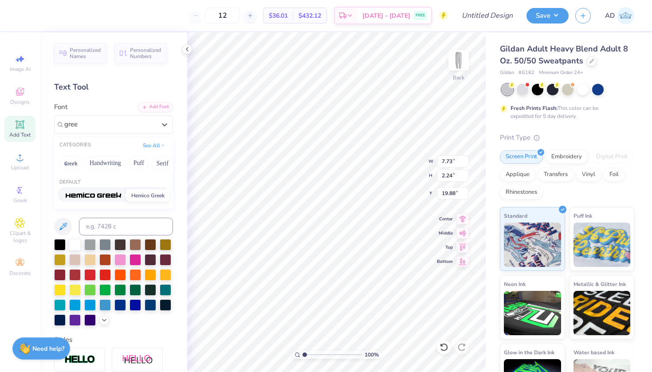
click at [107, 196] on img at bounding box center [93, 195] width 55 height 6
type input "gree"
type input "7.64"
type input "1.50"
type input "20.25"
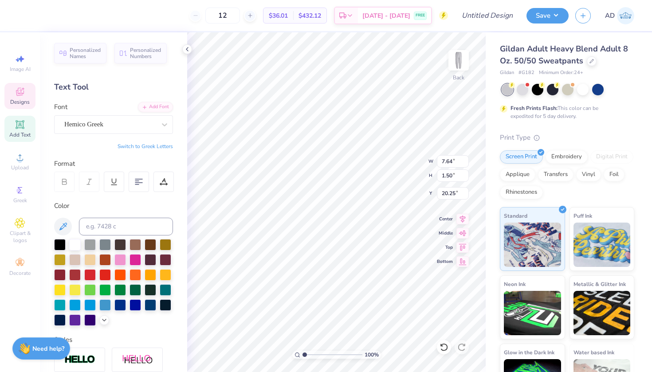
click at [16, 94] on icon at bounding box center [20, 91] width 11 height 11
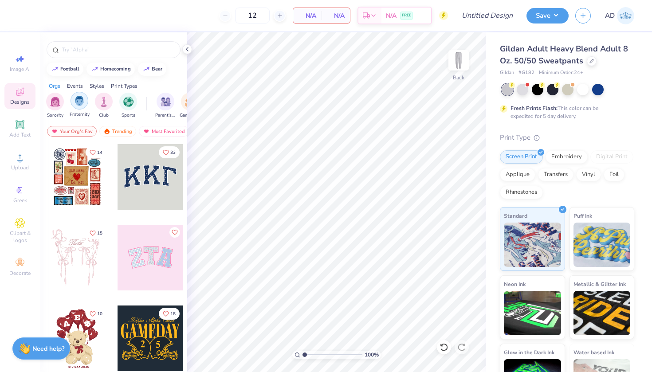
click at [81, 102] on img "filter for Fraternity" at bounding box center [79, 101] width 10 height 10
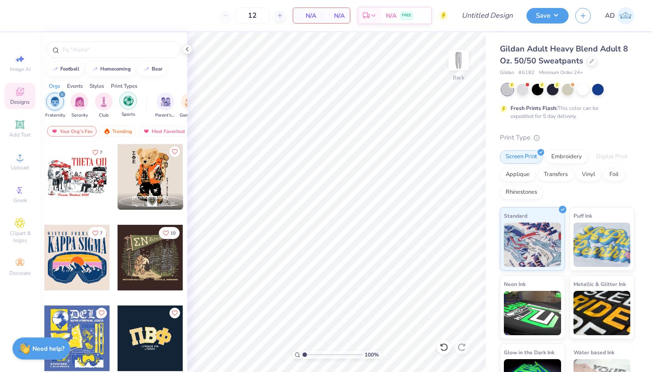
click at [130, 102] on img "filter for Sports" at bounding box center [128, 101] width 10 height 10
click at [90, 46] on input "text" at bounding box center [118, 49] width 114 height 9
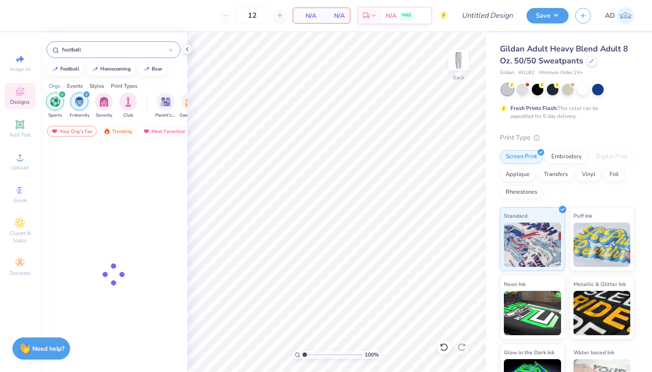
type input "football"
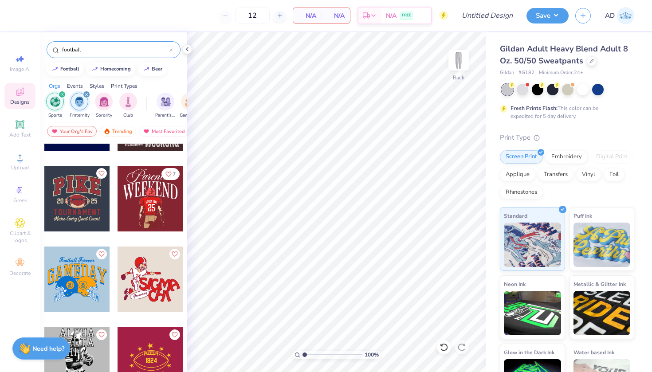
scroll to position [139, 0]
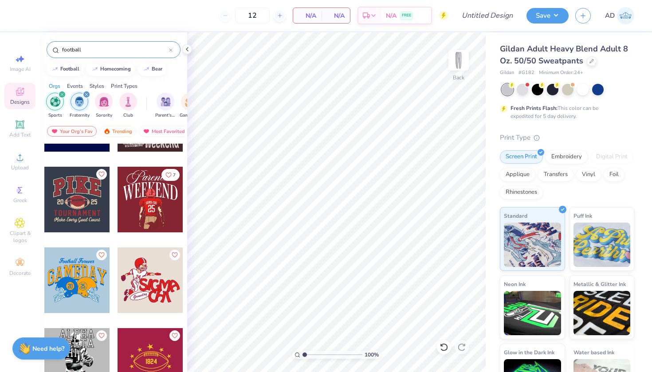
click at [79, 208] on div at bounding box center [77, 200] width 66 height 66
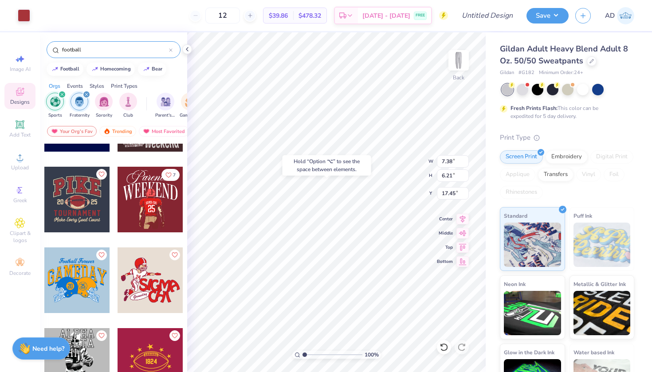
type input "17.27"
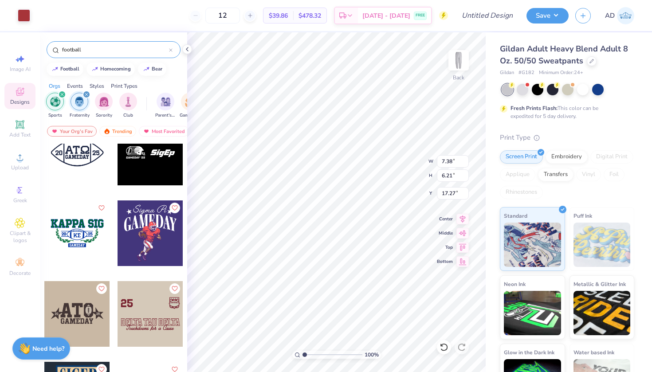
scroll to position [845, 0]
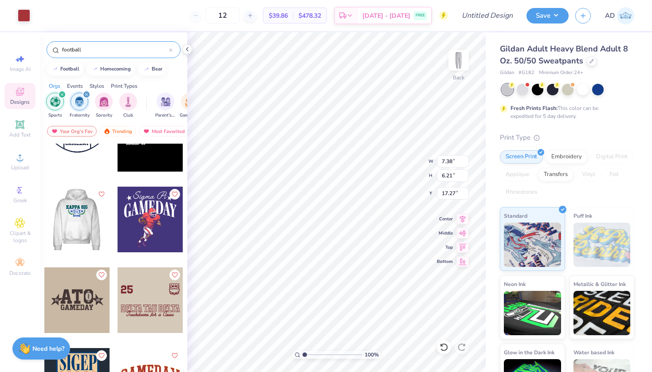
click at [78, 216] on div at bounding box center [77, 220] width 197 height 66
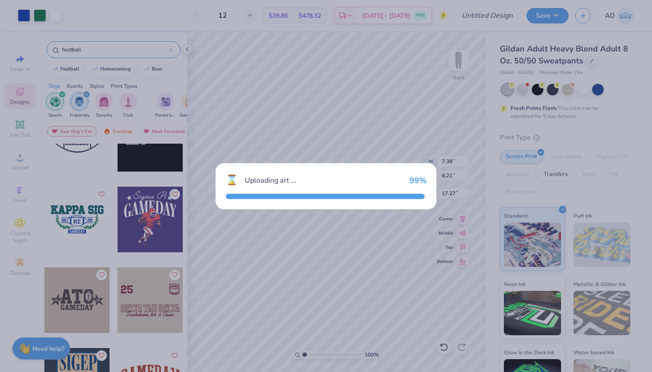
type input "7.64"
type input "4.06"
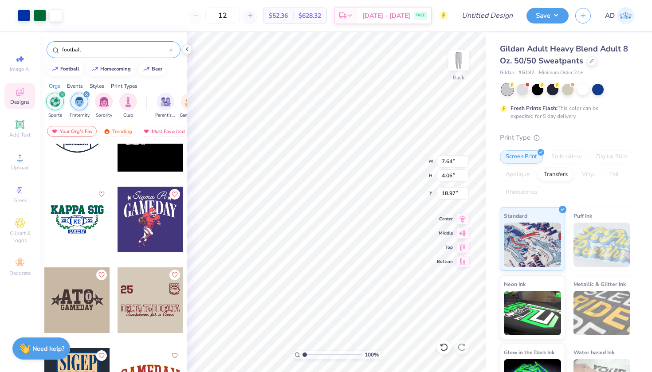
type input "3.71"
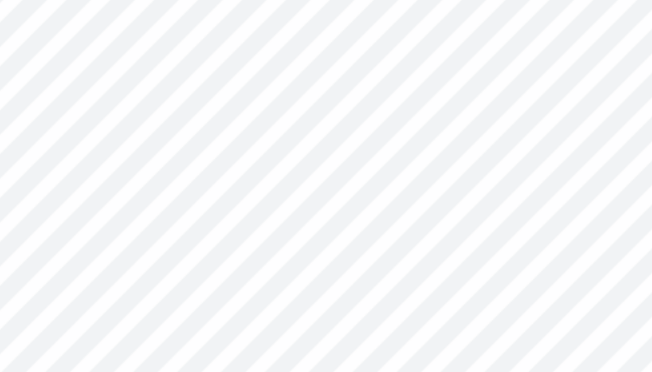
type textarea "K"
type textarea "A"
type textarea "DSP"
type input "11.31"
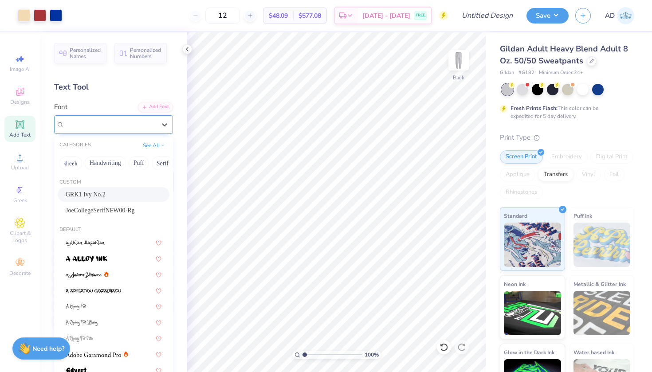
click at [110, 119] on div at bounding box center [109, 124] width 91 height 12
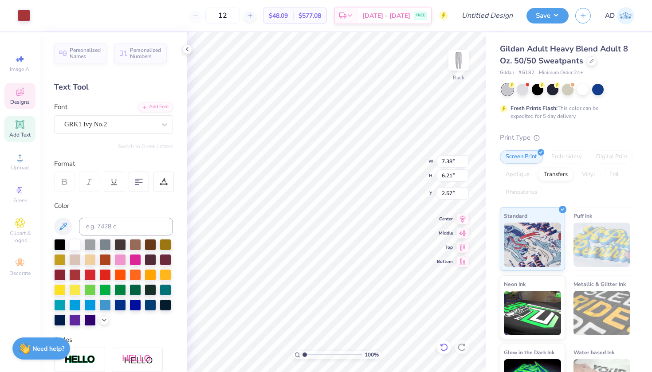
click at [444, 345] on icon at bounding box center [443, 347] width 9 height 9
type input "17.27"
type input "4.44"
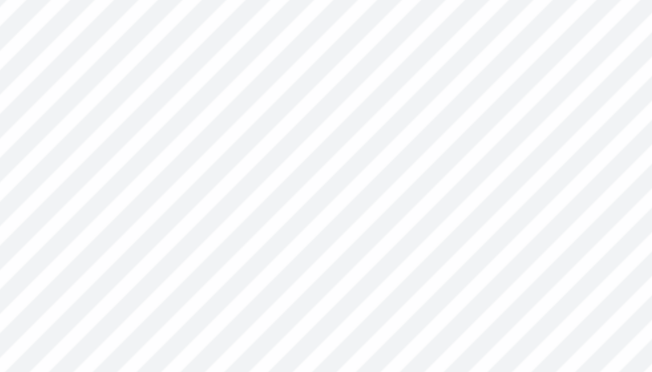
type input "5.50"
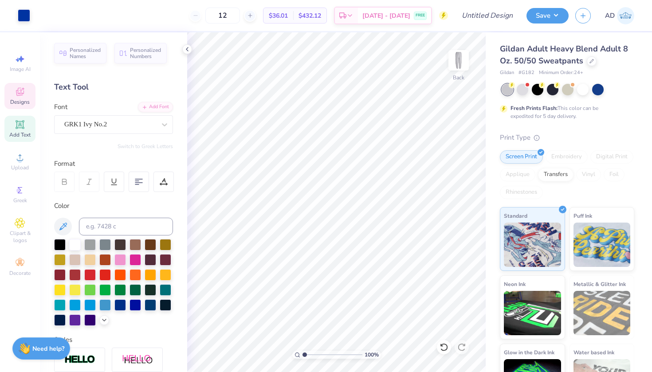
click at [18, 99] on span "Designs" at bounding box center [20, 101] width 20 height 7
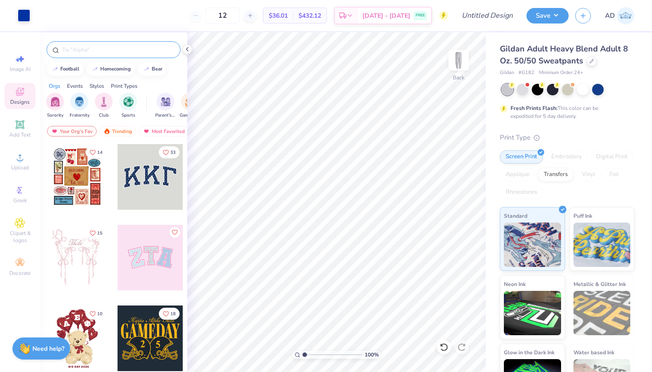
click at [90, 52] on input "text" at bounding box center [118, 49] width 114 height 9
type input "football"
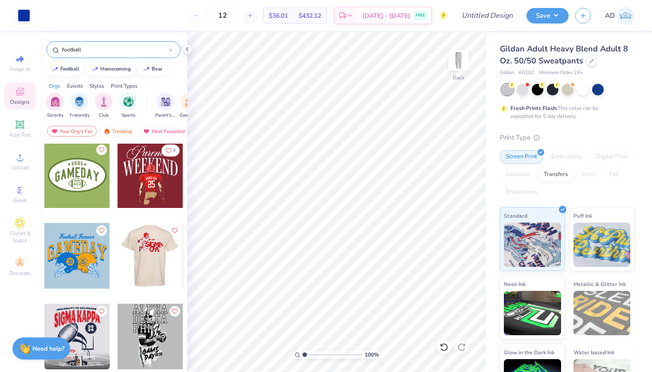
scroll to position [741, 0]
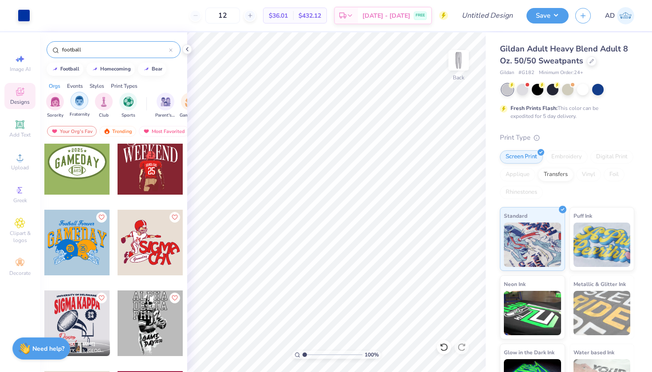
click at [78, 96] on img "filter for Fraternity" at bounding box center [79, 101] width 10 height 10
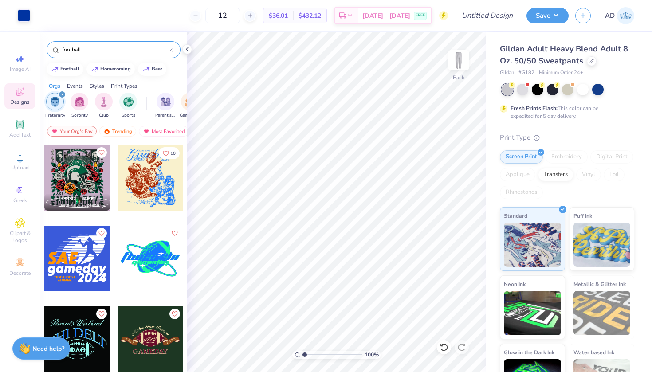
scroll to position [404, 0]
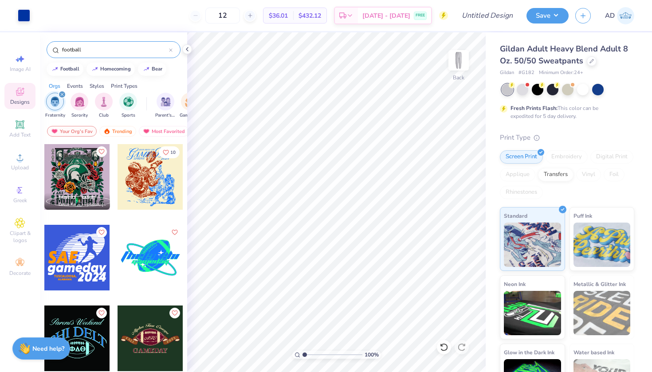
click at [157, 246] on div at bounding box center [151, 258] width 66 height 66
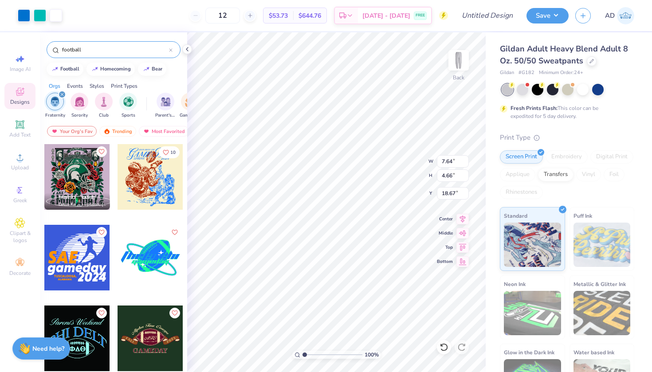
type input "2.78"
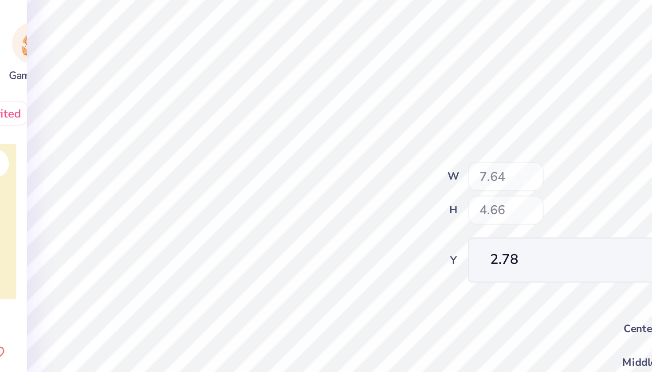
type input "1.55"
type input "4.20"
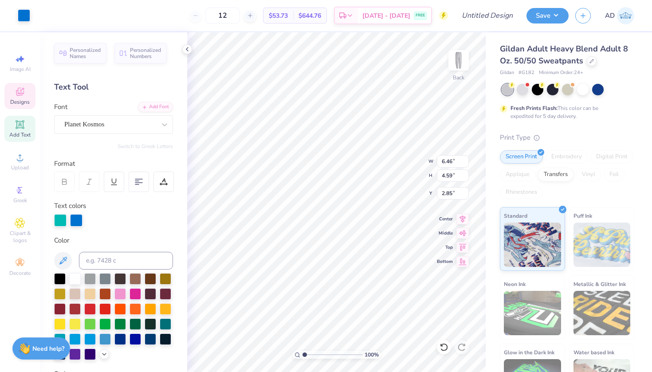
type input "3.33"
type input "2.49"
type input "3.98"
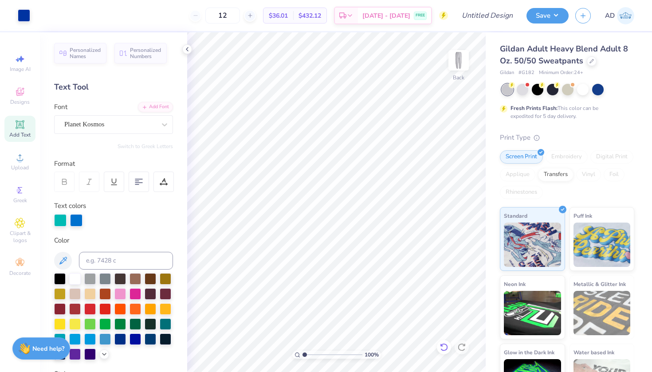
click at [444, 345] on icon at bounding box center [443, 347] width 9 height 9
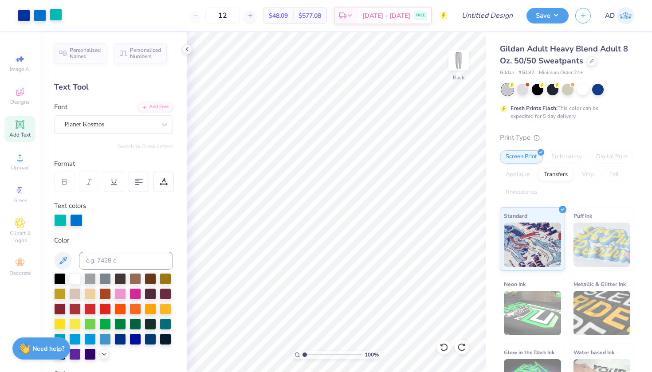
click at [57, 12] on div at bounding box center [56, 14] width 12 height 12
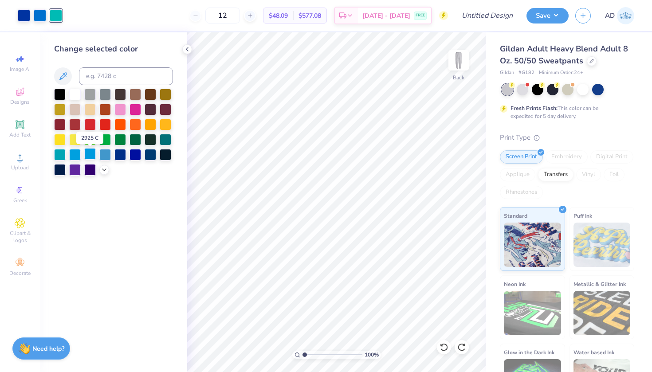
click at [92, 157] on div at bounding box center [90, 154] width 12 height 12
click at [78, 96] on div at bounding box center [75, 94] width 12 height 12
click at [24, 15] on div at bounding box center [24, 14] width 12 height 12
click at [90, 127] on div at bounding box center [90, 124] width 12 height 12
click at [37, 15] on div at bounding box center [40, 14] width 12 height 12
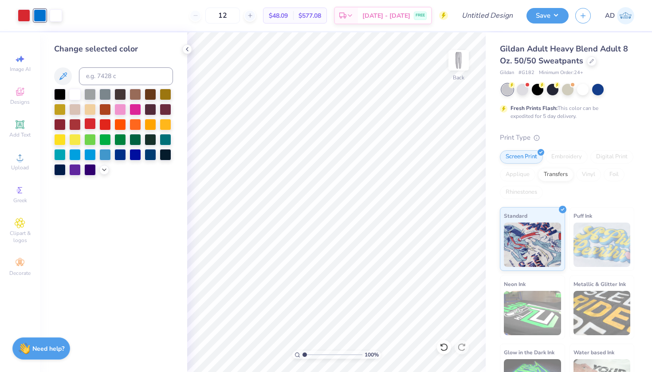
click at [92, 125] on div at bounding box center [90, 124] width 12 height 12
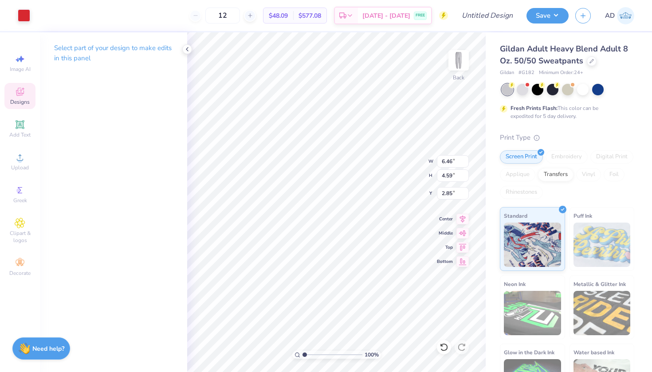
type input "6.81"
type input "4.84"
type input "2.60"
click at [445, 345] on icon at bounding box center [443, 347] width 9 height 9
type input "6.46"
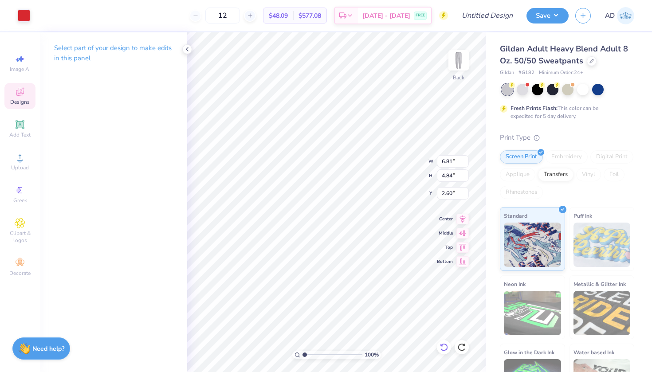
type input "4.59"
type input "2.85"
type input "4.09"
type input "4.58"
type input "3.30"
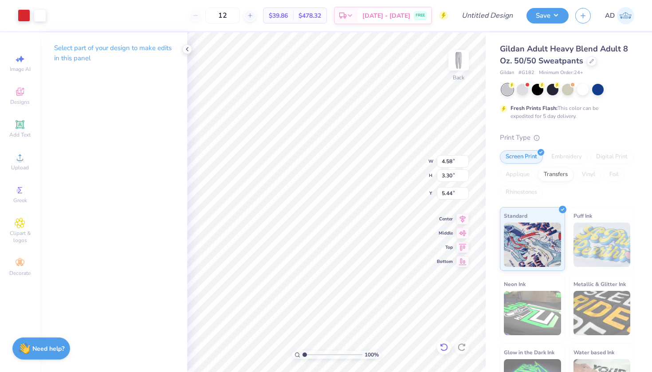
type input "4.07"
type input "1.66"
type input "0.59"
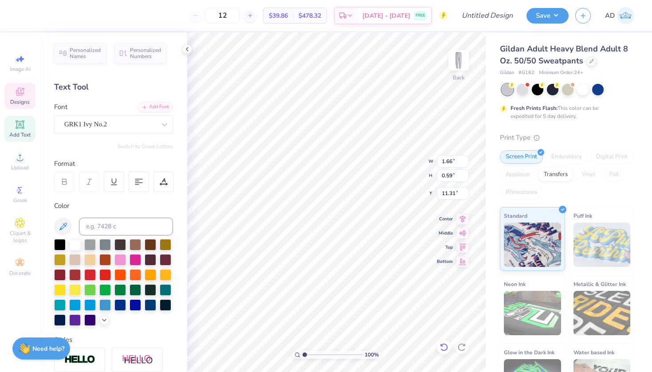
type input "7.95"
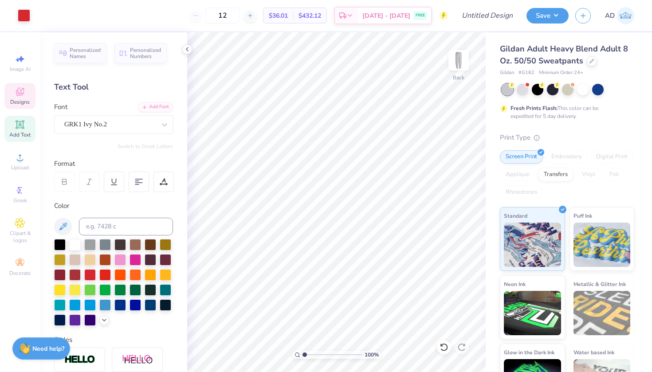
click at [16, 104] on span "Designs" at bounding box center [20, 101] width 20 height 7
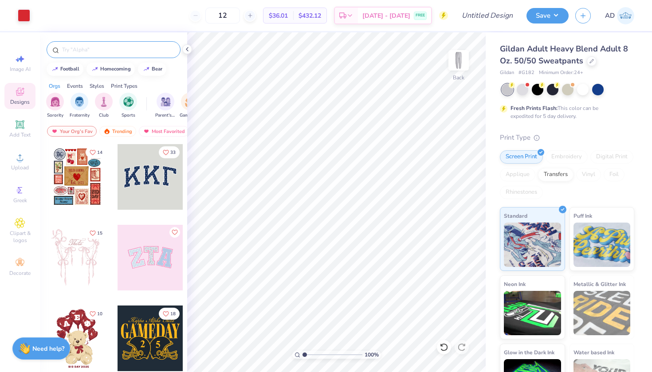
click at [82, 47] on input "text" at bounding box center [118, 49] width 114 height 9
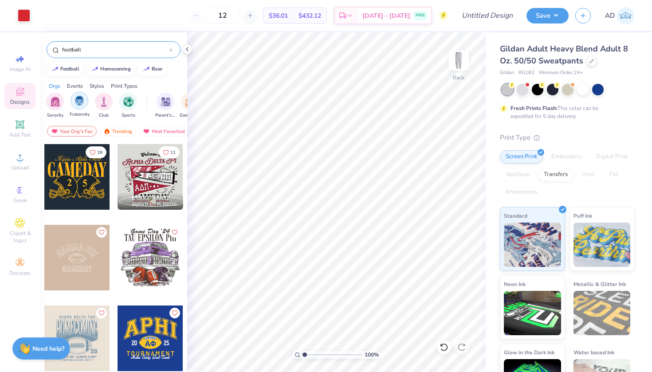
type input "football"
click at [82, 103] on img "filter for Fraternity" at bounding box center [79, 101] width 10 height 10
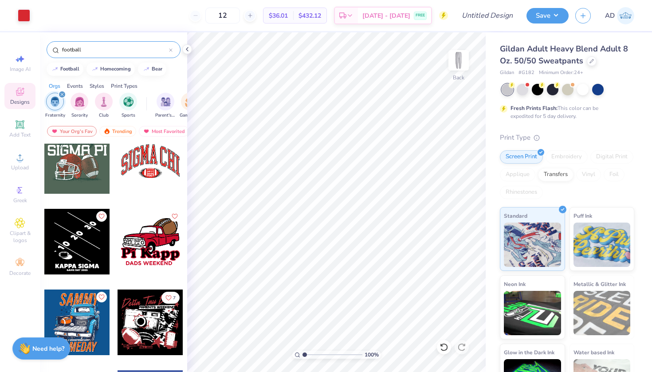
scroll to position [1217, 0]
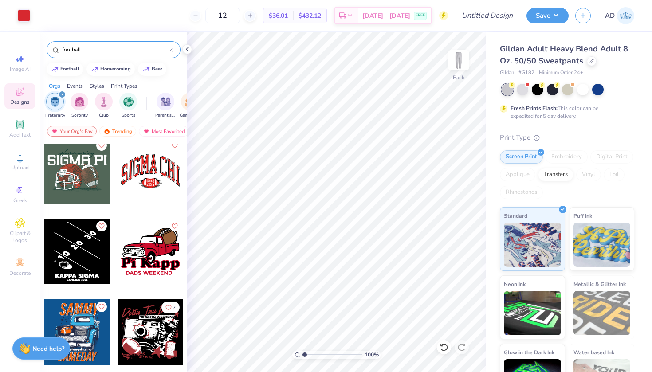
click at [146, 196] on div at bounding box center [151, 171] width 66 height 66
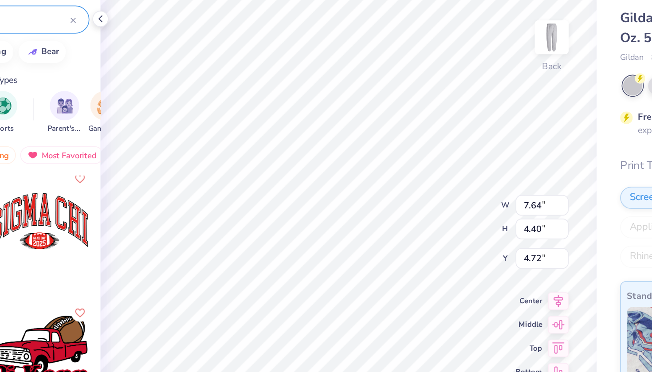
type input "4.78"
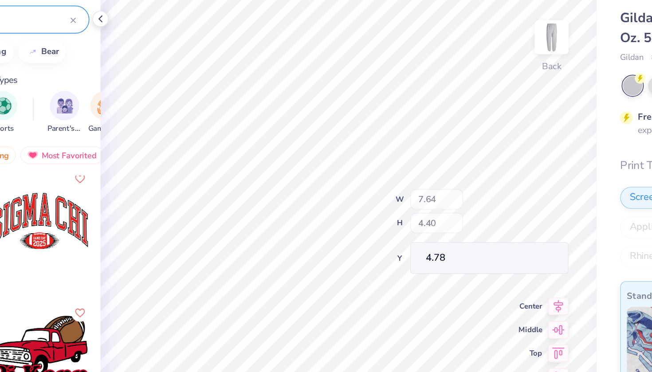
type input "4.27"
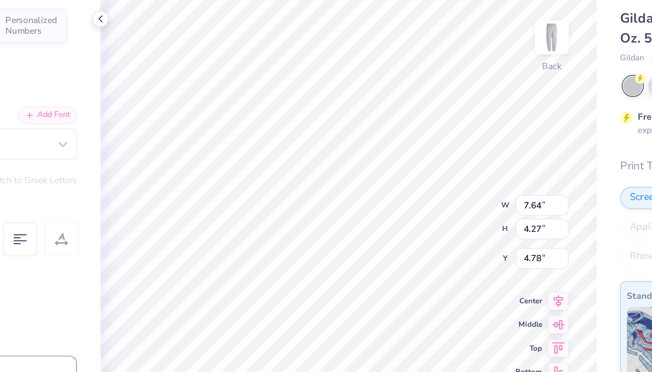
scroll to position [0, 0]
type textarea "S"
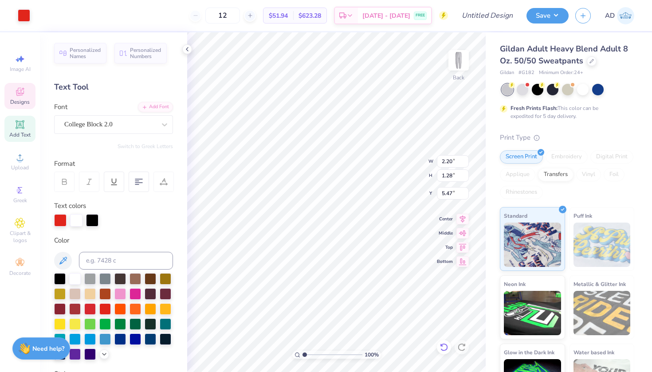
click at [445, 347] on icon at bounding box center [443, 347] width 9 height 9
type input "7.90"
type input "5.97"
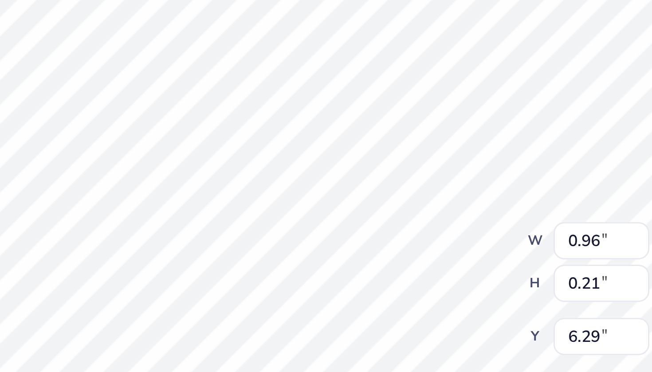
type textarea "G"
type input "0.95"
type input "0.49"
type input "6.56"
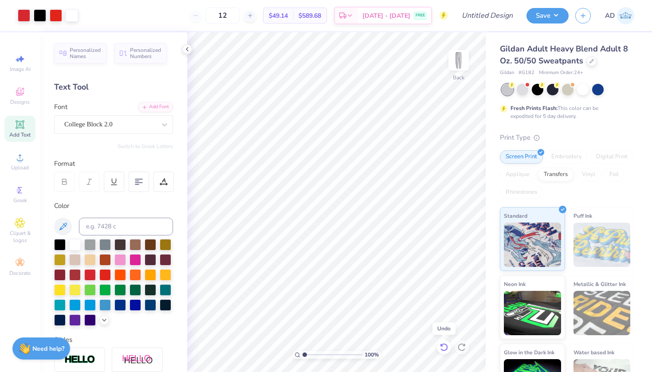
click at [443, 349] on icon at bounding box center [443, 347] width 9 height 9
click at [446, 346] on icon at bounding box center [443, 347] width 9 height 9
type textarea "B"
type input "1.66"
type input "0.59"
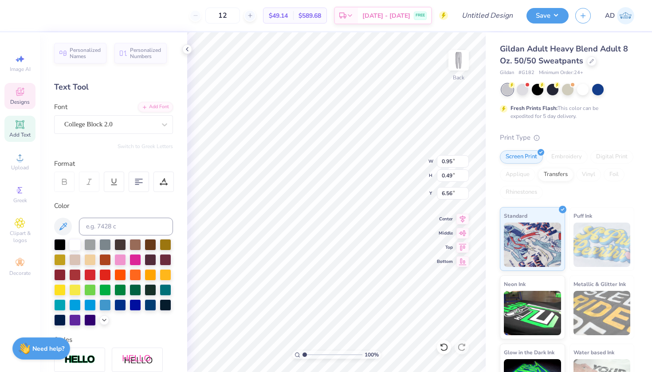
type input "7.95"
type input "2.20"
type input "1.28"
type input "5.97"
click at [443, 343] on icon at bounding box center [443, 347] width 9 height 9
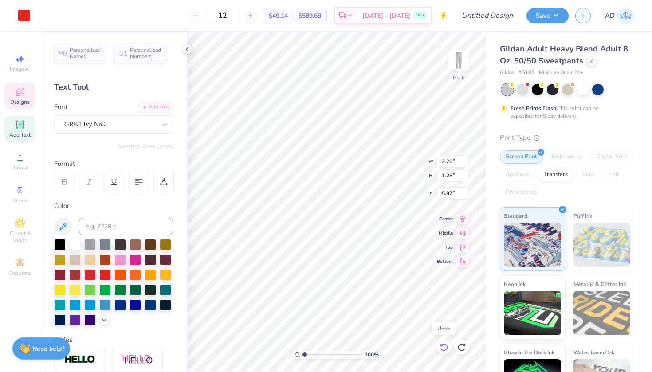
click at [444, 349] on icon at bounding box center [443, 347] width 9 height 9
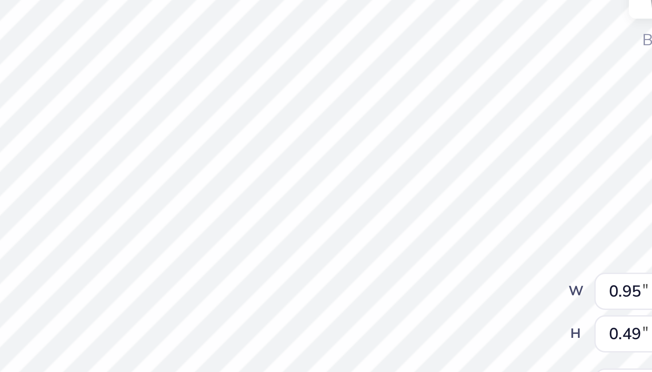
paste textarea "DSP"
type textarea "DSP"
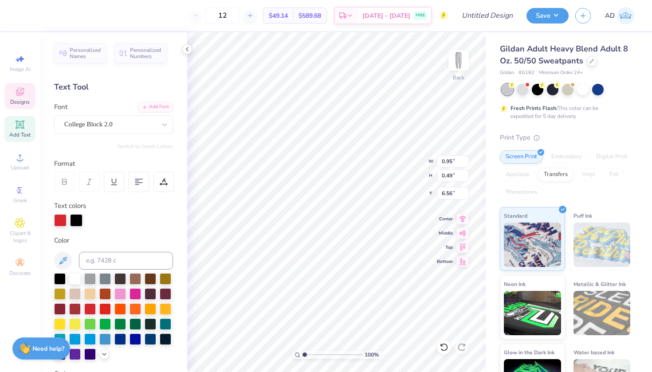
drag, startPoint x: 23, startPoint y: 16, endPoint x: 13, endPoint y: 15, distance: 9.9
click at [23, 16] on div "12 $49.14 Per Item $589.68 Total Est. Delivery [DATE] - [DATE] FREE Design Titl…" at bounding box center [326, 15] width 652 height 31
type input "0.78"
type input "0.48"
click at [13, 15] on div at bounding box center [9, 15] width 18 height 31
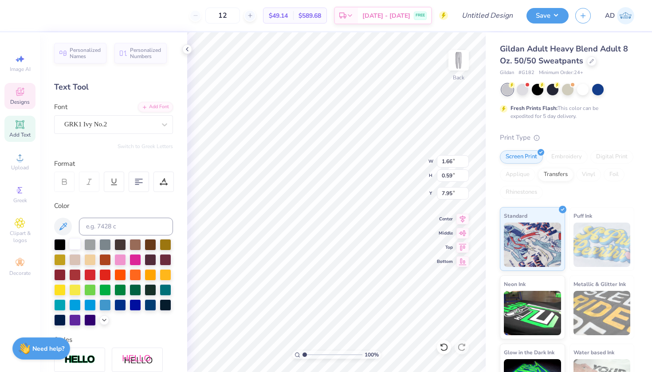
click at [76, 244] on div at bounding box center [75, 244] width 12 height 12
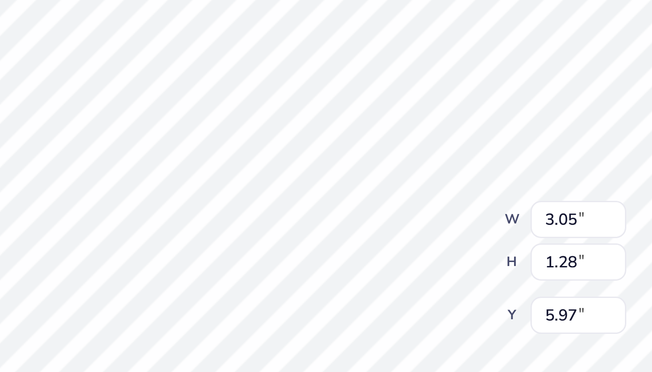
type input "4.97"
type input "2.09"
type input "5.16"
type input "9.50"
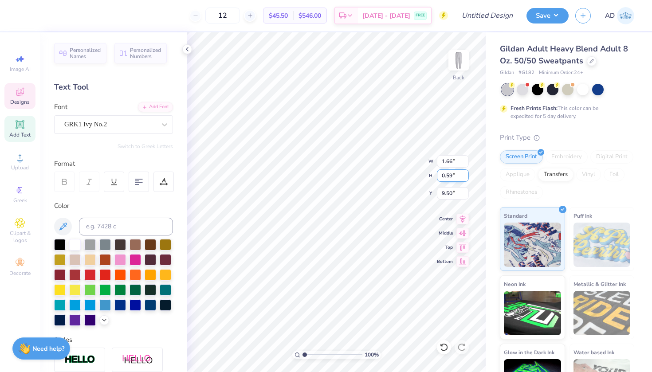
type input "3.58"
type input "2.09"
type input "5.16"
type input "1.66"
type input "0.59"
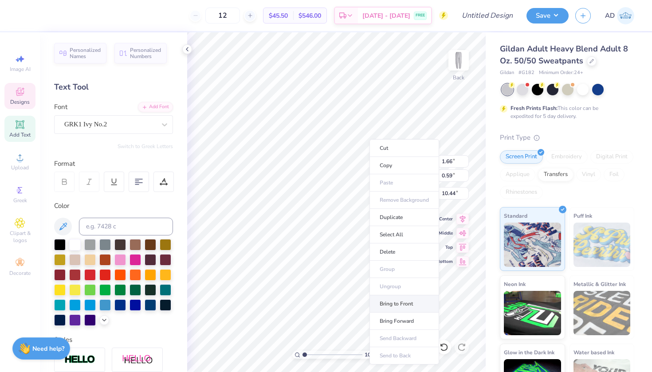
click at [401, 300] on li "Bring to Front" at bounding box center [404, 303] width 70 height 17
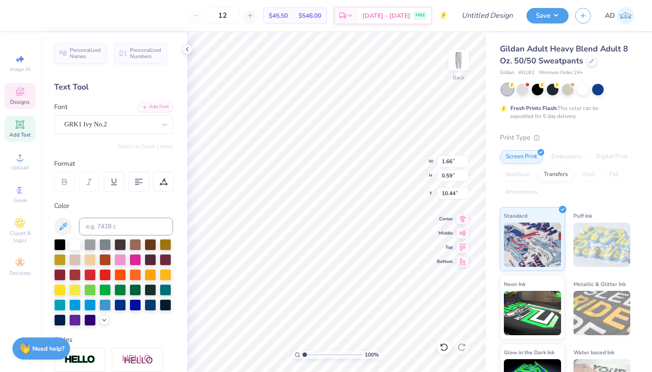
type input "11.00"
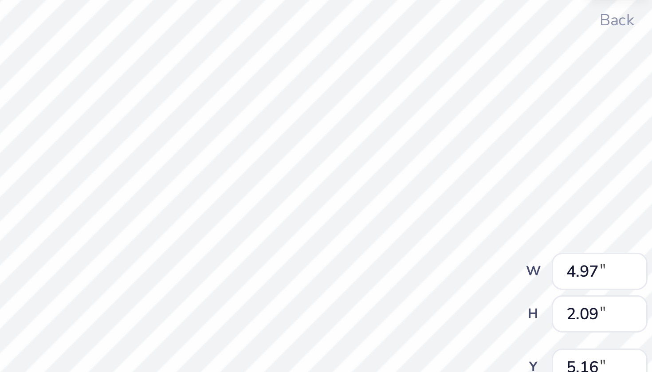
type input "5.54"
type input "6.33"
type input "2.66"
type input "4.73"
type input "1.66"
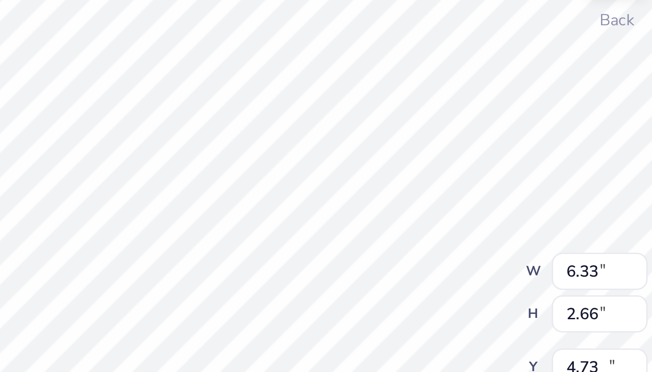
type input "0.59"
type input "5.80"
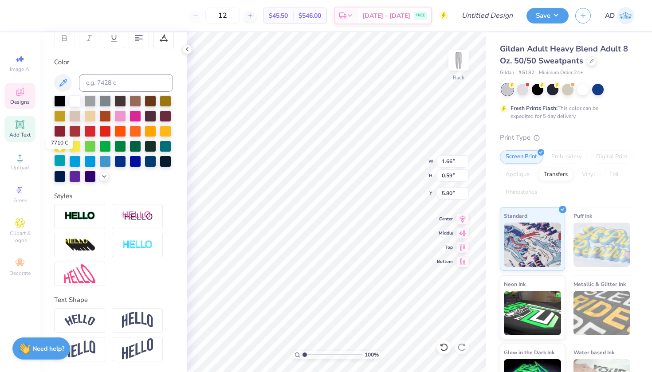
scroll to position [144, 0]
click at [133, 325] on img at bounding box center [137, 320] width 31 height 17
type input "0.93"
type input "5.63"
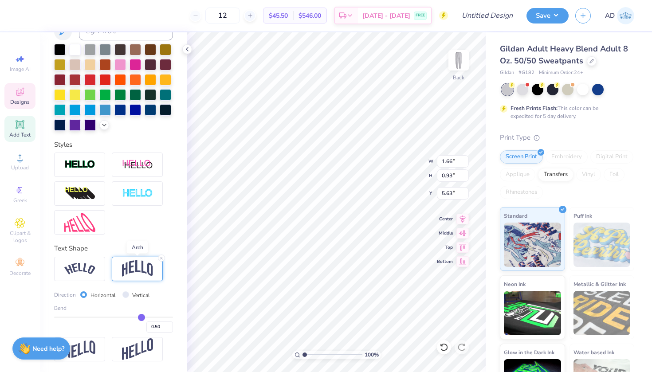
scroll to position [196, 0]
type input "0.48"
type input "0.46"
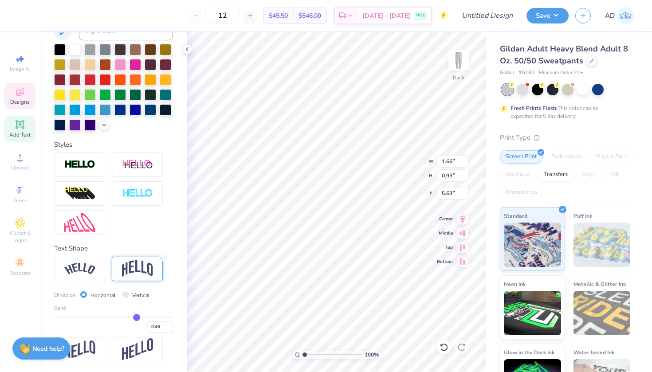
type input "0.32"
type input "0.41"
type input "0.29"
type input "0.27"
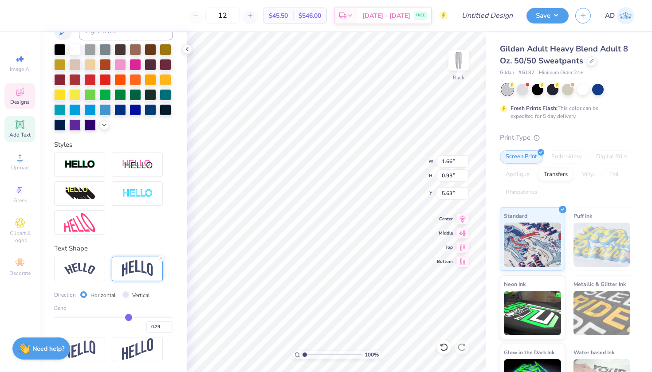
type input "0.27"
type input "0.25"
type input "0.24"
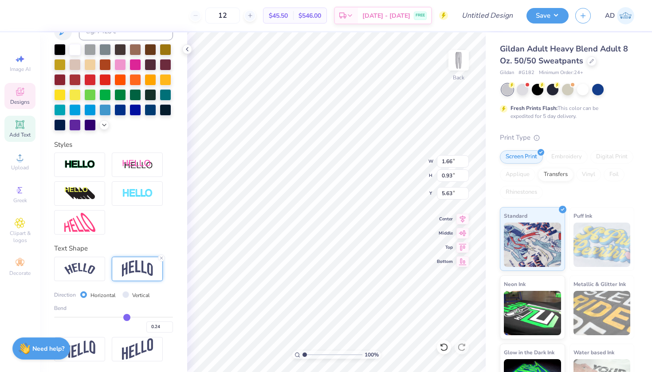
type input "0.23"
type input "0.22"
type input "0.21"
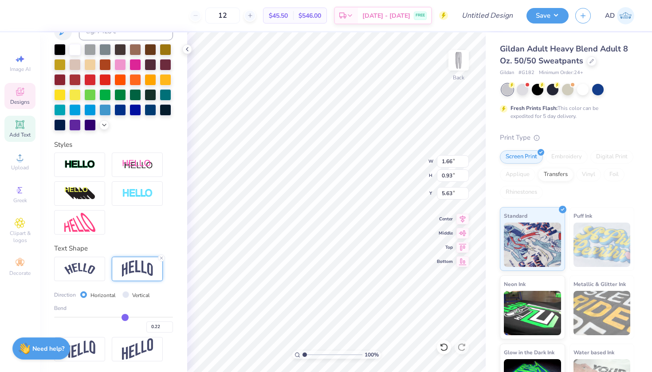
type input "0.21"
type input "0.17"
type input "0.18"
type input "0.15"
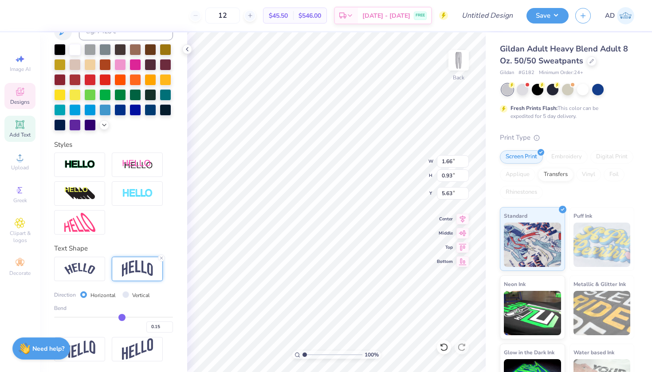
type input "0.13"
type input "0.12"
type input "0.1"
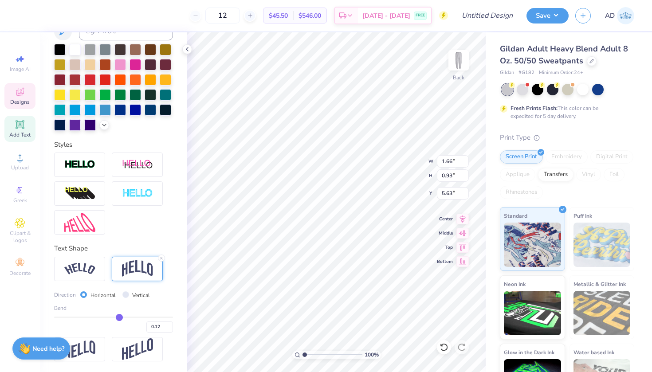
type input "0.10"
type input "0.09"
type input "0.08"
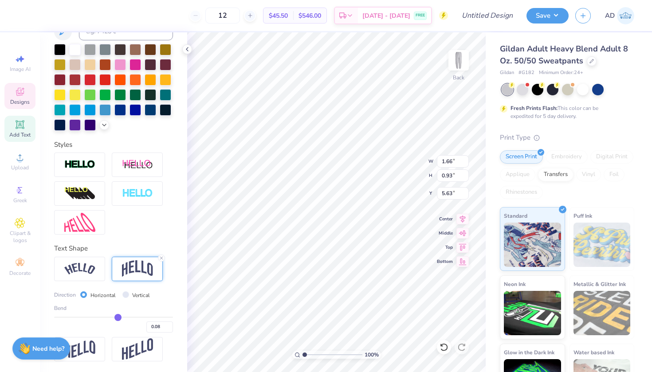
type input "0.07"
type input "0.06"
type input "0.03"
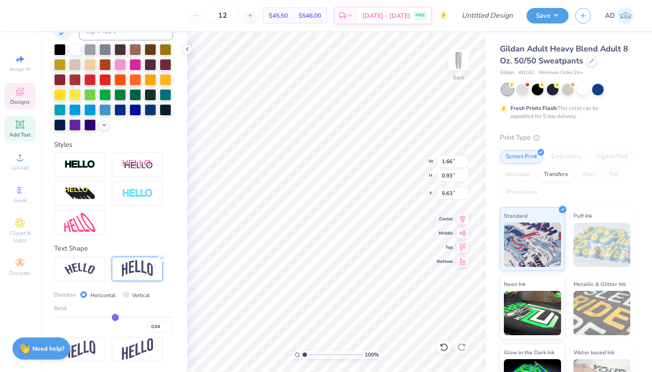
type input "0.03"
type input "0.02"
type input "0.01"
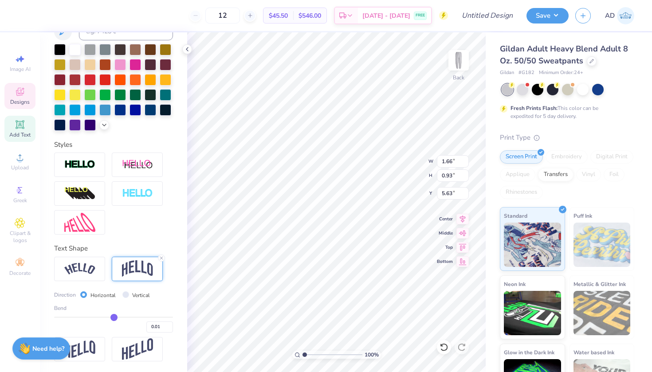
type input "0"
type input "0.00"
type input "-0.01"
type input "0"
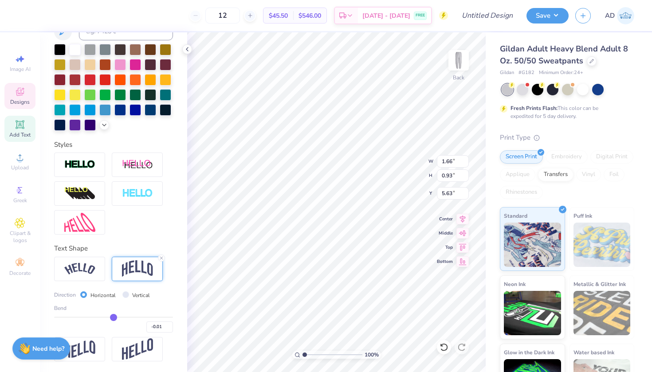
type input "0.00"
type input "0.01"
type input "0"
type input "0.00"
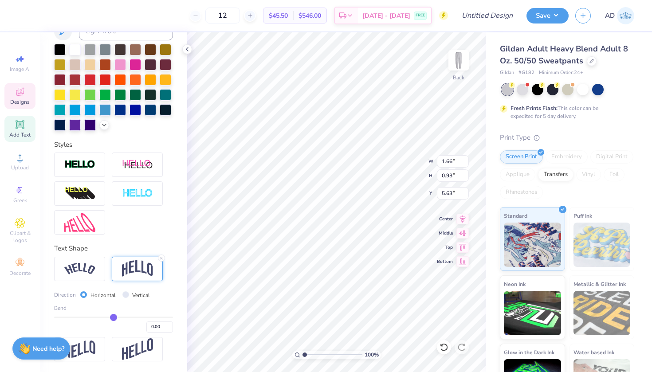
type input "0.01"
type input "0.02"
type input "0.03"
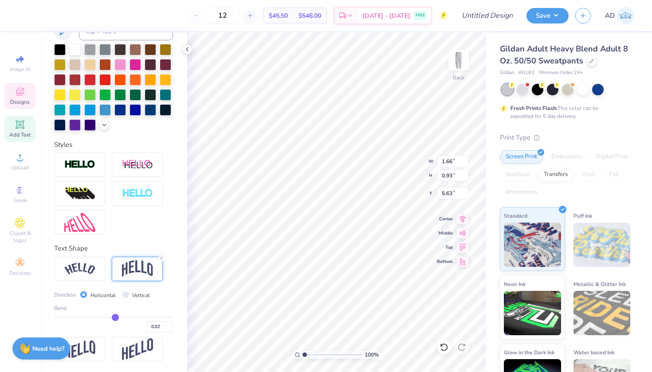
type input "0.03"
type input "0.04"
type input "0.05"
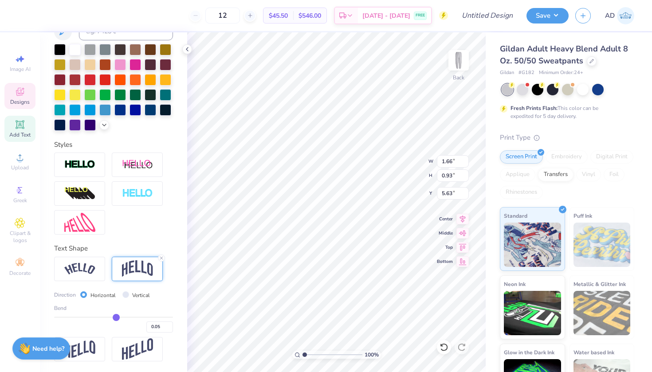
type input "0.06"
type input "0.07"
type input "0.08"
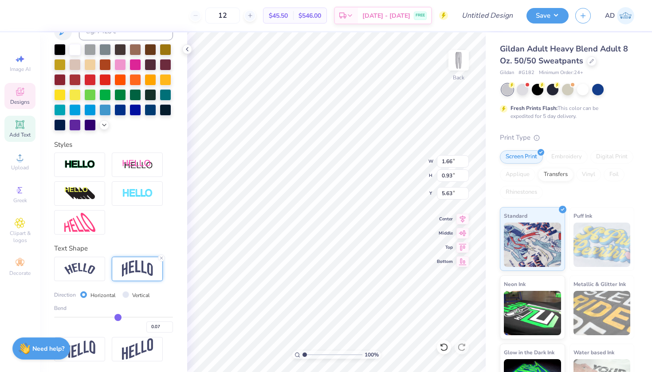
type input "0.08"
type input "0.09"
type input "0.1"
type input "0.10"
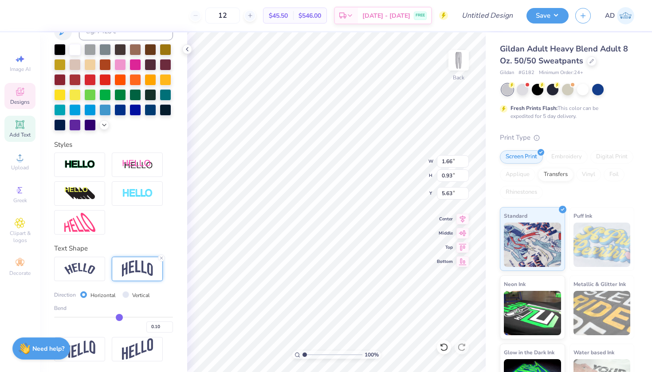
type input "0.11"
type input "0.12"
type input "0.13"
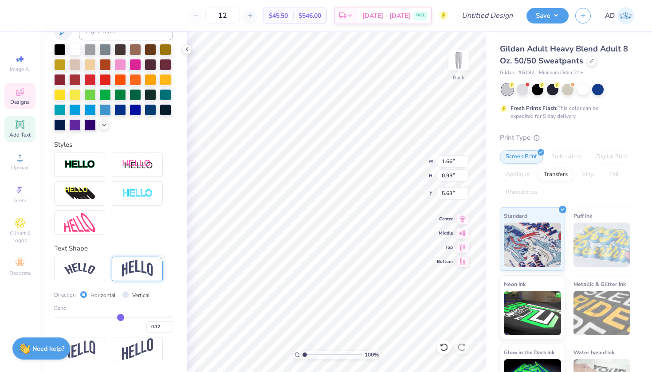
type input "0.13"
type input "0.14"
type input "0.15"
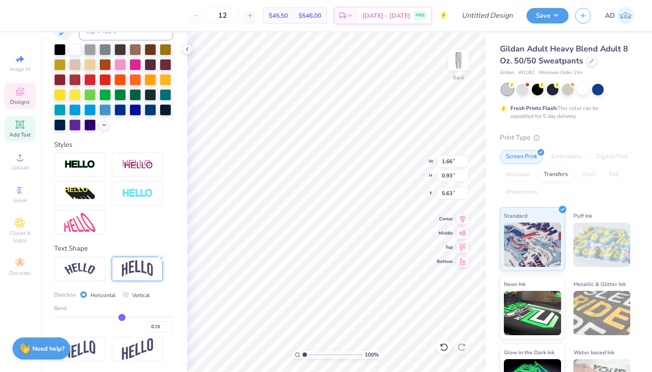
type input "0.16"
type input "0.17"
drag, startPoint x: 141, startPoint y: 318, endPoint x: 123, endPoint y: 319, distance: 17.8
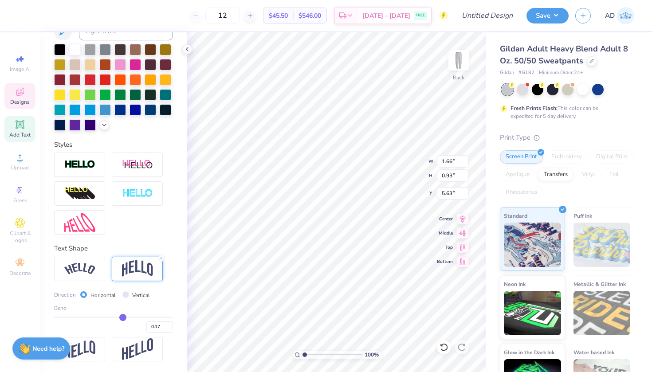
type input "0.17"
click at [123, 318] on input "range" at bounding box center [113, 317] width 119 height 1
type input "0.70"
type input "5.74"
type input "0.15"
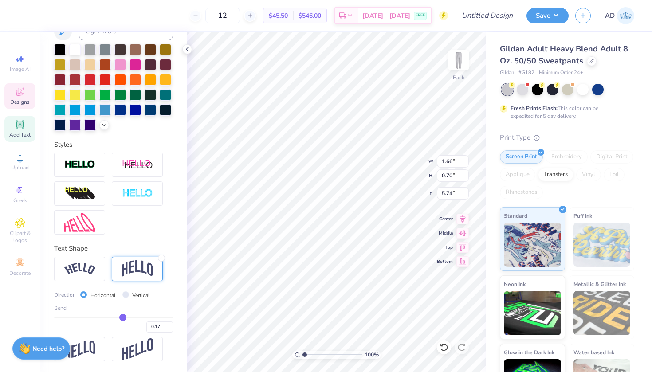
type input "0.15"
type input "0.13"
type input "0.11"
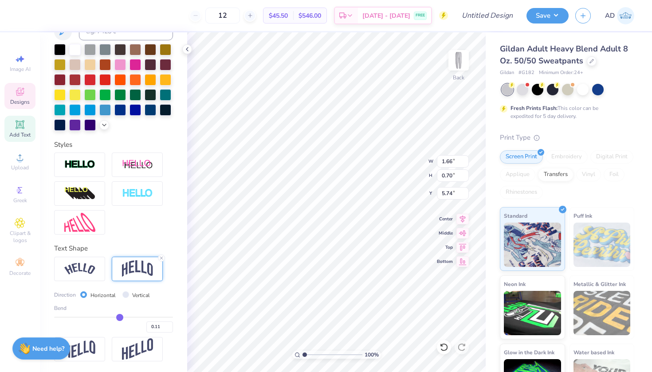
type input "0.09"
type input "0.07"
type input "-0.01"
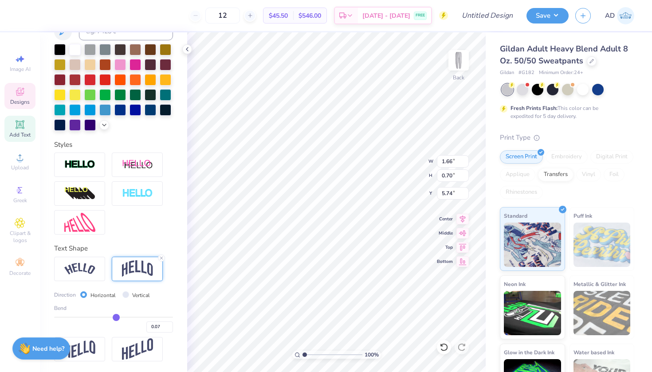
type input "-0.01"
type input "-0.03"
type input "-0.05"
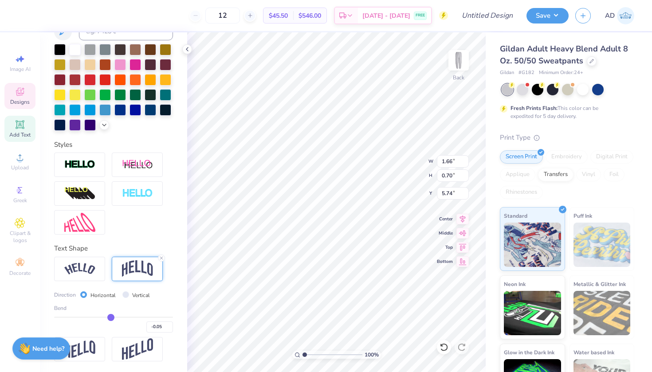
type input "-0.06"
type input "-0.07"
type input "-0.08"
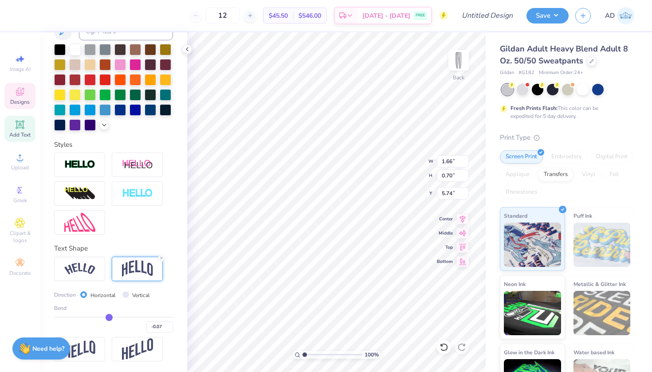
type input "-0.08"
type input "-0.09"
type input "-0.1"
type input "-0.10"
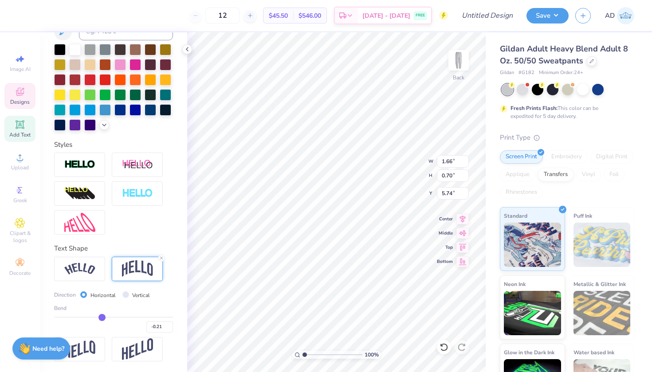
drag, startPoint x: 122, startPoint y: 318, endPoint x: 102, endPoint y: 318, distance: 20.4
click at [102, 318] on input "range" at bounding box center [113, 317] width 119 height 1
drag, startPoint x: 102, startPoint y: 316, endPoint x: 122, endPoint y: 319, distance: 19.7
click at [122, 318] on input "range" at bounding box center [113, 317] width 119 height 1
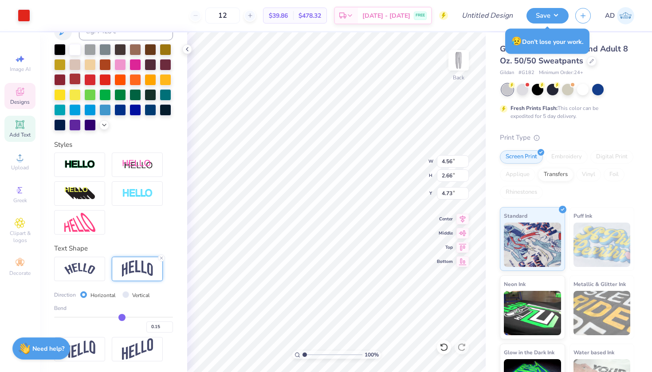
click at [76, 80] on div at bounding box center [75, 79] width 12 height 12
click at [77, 47] on div at bounding box center [75, 49] width 12 height 12
click at [24, 16] on div at bounding box center [24, 14] width 12 height 12
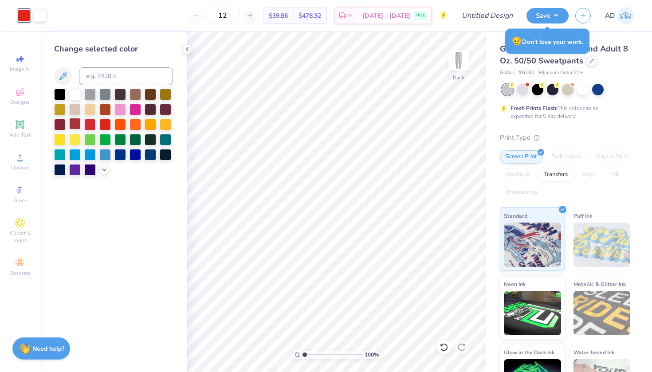
click at [78, 126] on div at bounding box center [75, 124] width 12 height 12
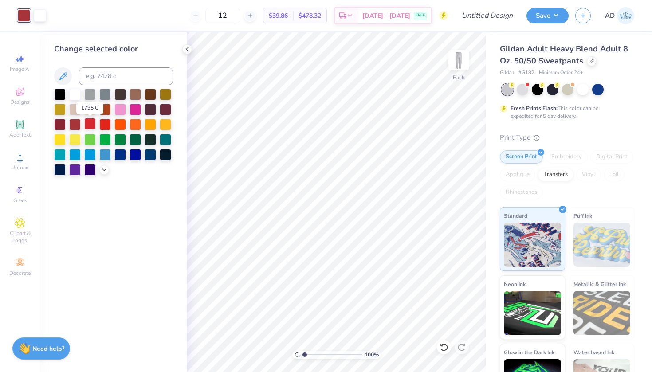
click at [86, 128] on div at bounding box center [90, 124] width 12 height 12
click at [491, 16] on input "Design Title" at bounding box center [497, 16] width 43 height 18
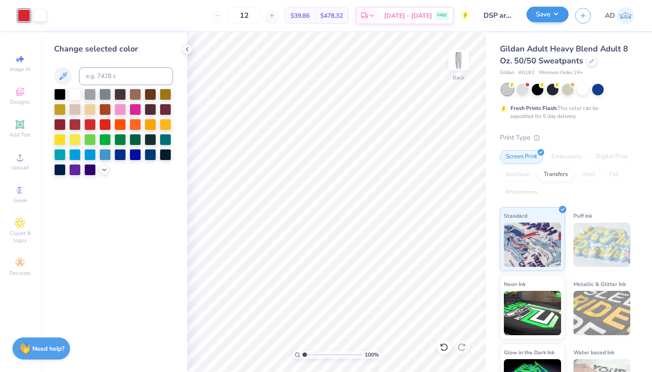
click at [549, 12] on button "Save" at bounding box center [547, 15] width 42 height 16
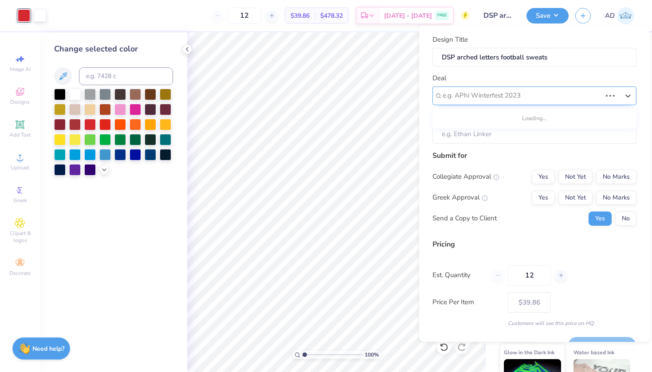
click at [499, 95] on div "e.g. APhi Winterfest 2023" at bounding box center [522, 95] width 159 height 10
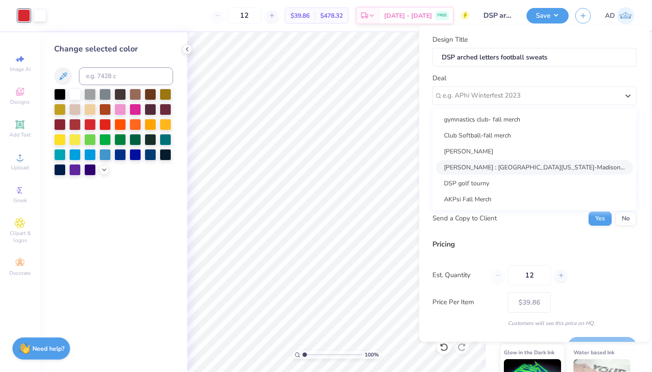
click at [493, 165] on div "[PERSON_NAME] : [GEOGRAPHIC_DATA][US_STATE]-Madison - [PERSON_NAME]" at bounding box center [534, 167] width 197 height 15
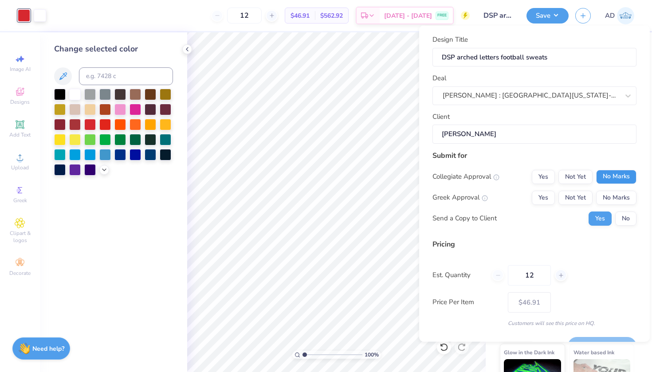
click at [614, 177] on button "No Marks" at bounding box center [616, 176] width 40 height 14
click at [546, 197] on button "Yes" at bounding box center [543, 197] width 23 height 14
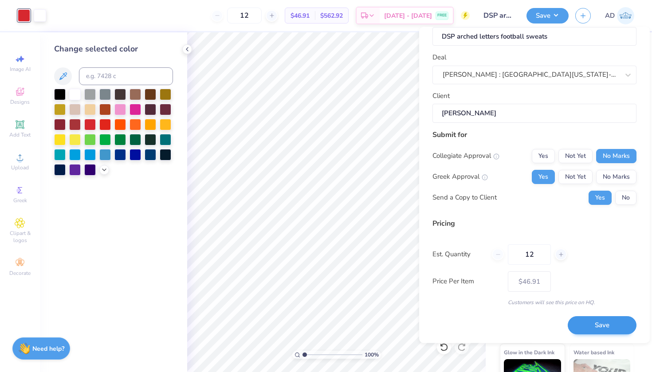
scroll to position [21, 0]
click at [596, 328] on button "Save" at bounding box center [602, 326] width 69 height 18
